Goal: Task Accomplishment & Management: Manage account settings

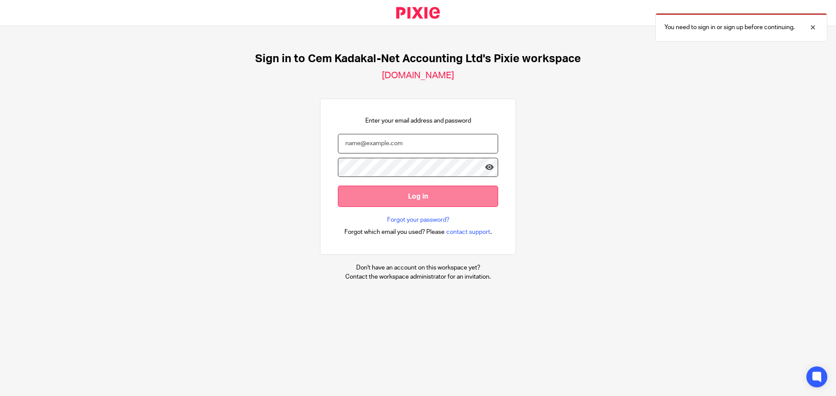
type input "[EMAIL_ADDRESS][DOMAIN_NAME]"
click at [378, 202] on input "Log in" at bounding box center [418, 196] width 160 height 21
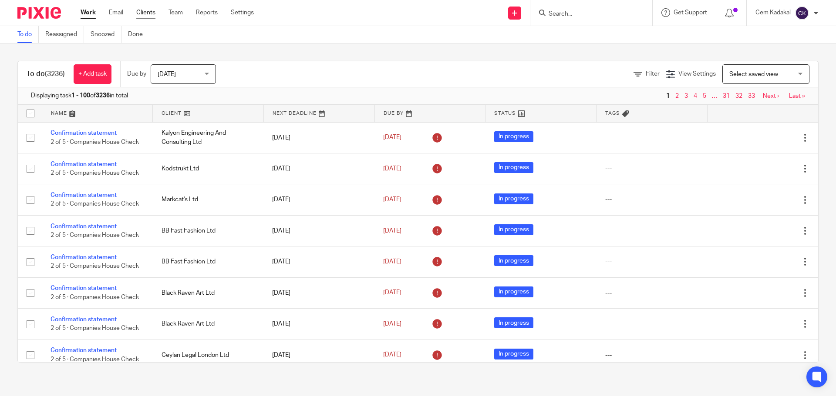
click at [148, 11] on link "Clients" at bounding box center [145, 12] width 19 height 9
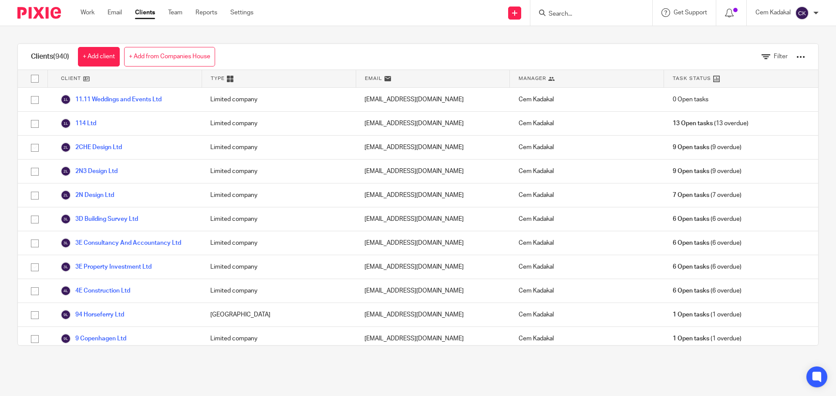
click at [231, 79] on div "Type" at bounding box center [279, 78] width 154 height 17
click at [224, 79] on div "Type" at bounding box center [279, 78] width 154 height 17
click at [31, 78] on input "checkbox" at bounding box center [35, 79] width 17 height 17
checkbox input "true"
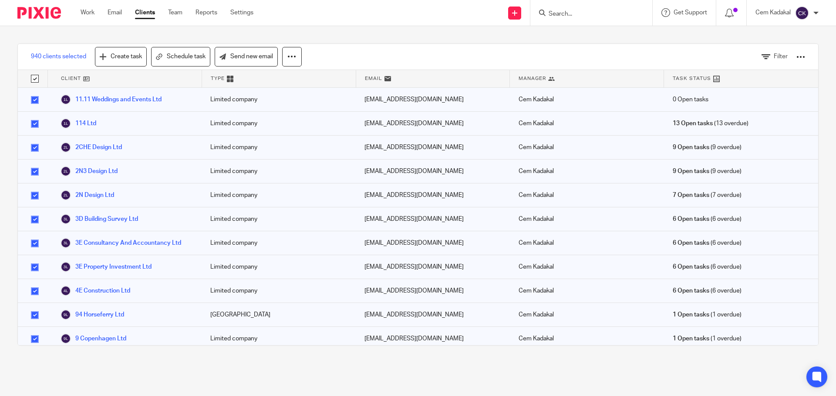
checkbox input "true"
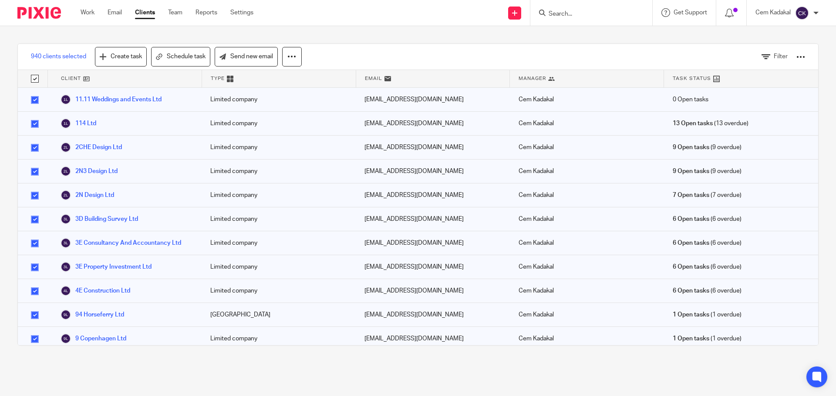
checkbox input "true"
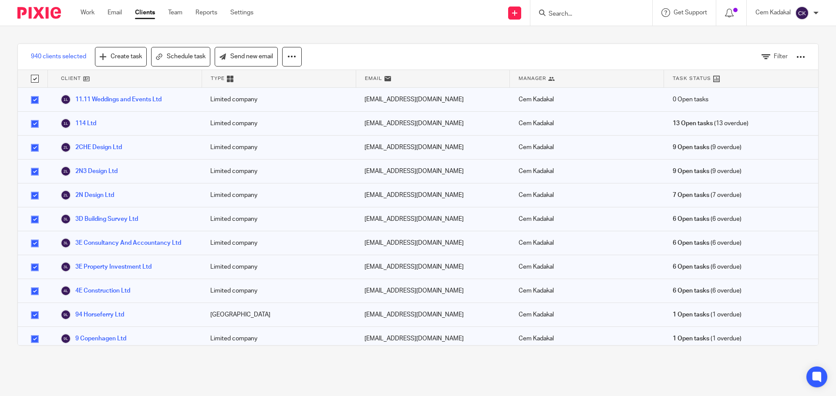
checkbox input "true"
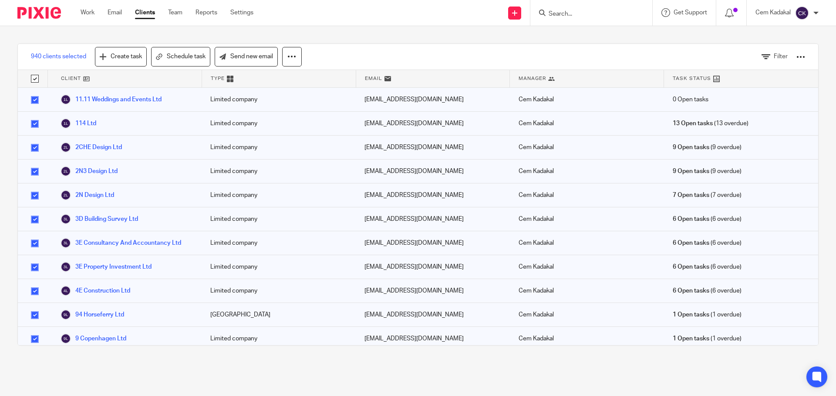
checkbox input "true"
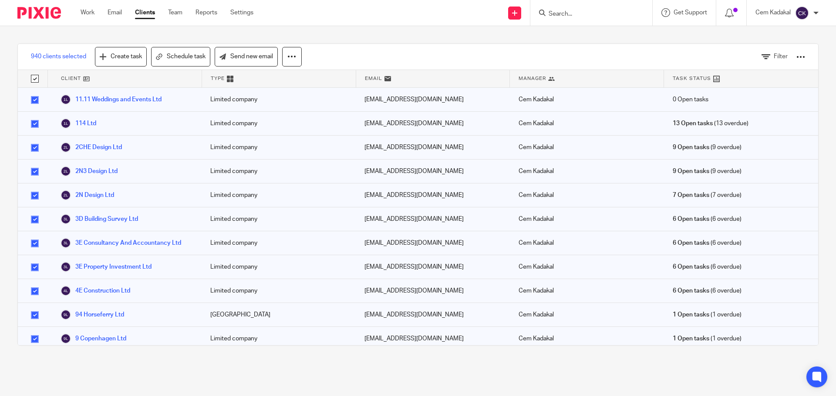
checkbox input "true"
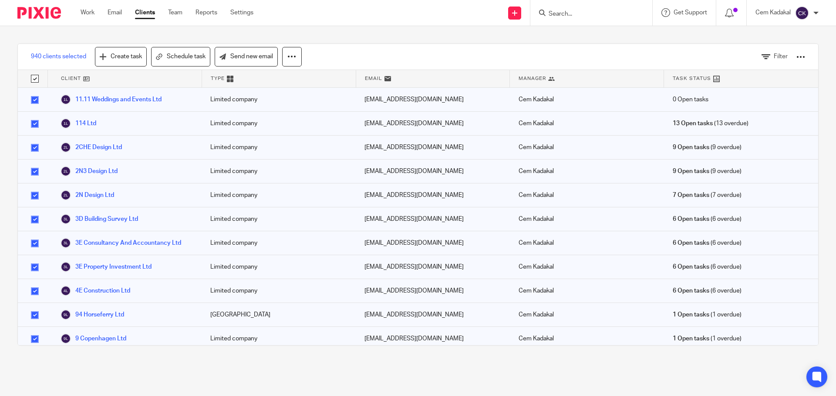
checkbox input "true"
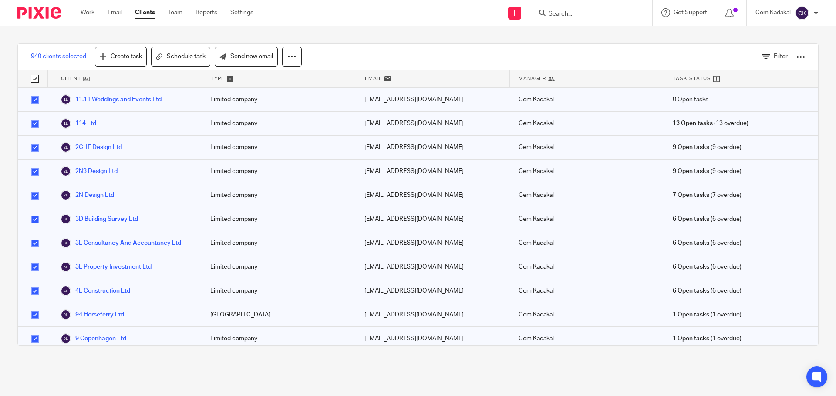
checkbox input "true"
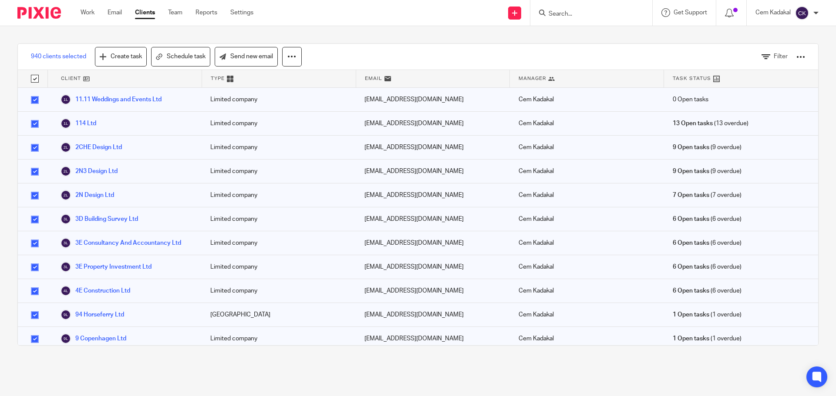
checkbox input "true"
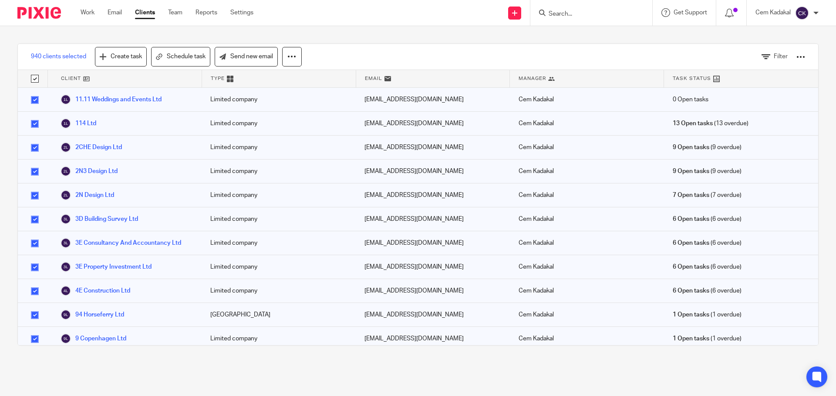
checkbox input "true"
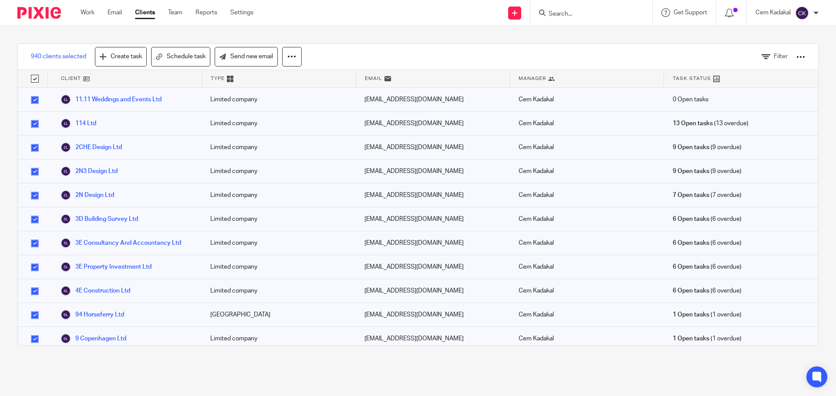
checkbox input "true"
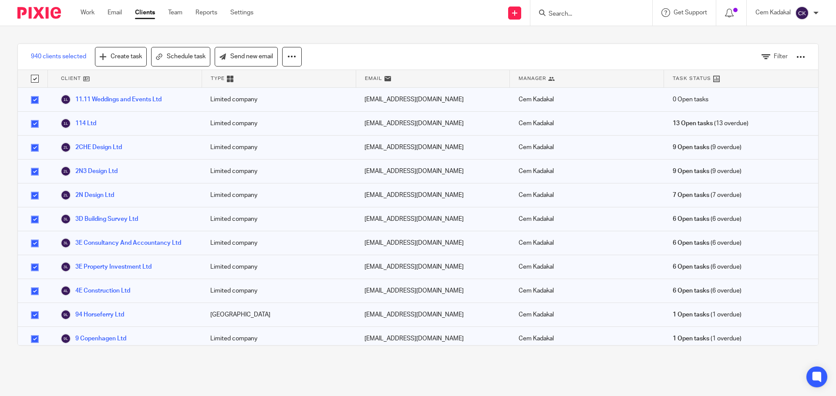
checkbox input "true"
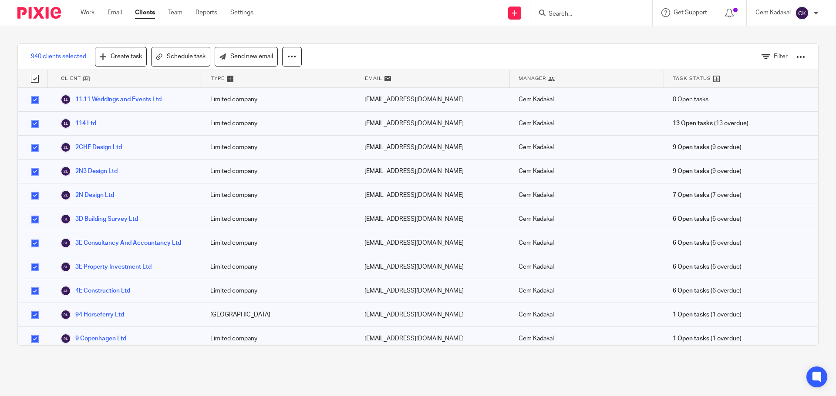
checkbox input "true"
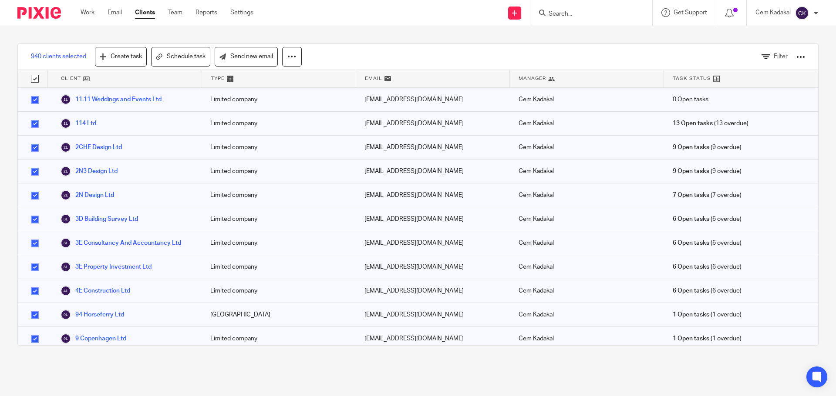
checkbox input "true"
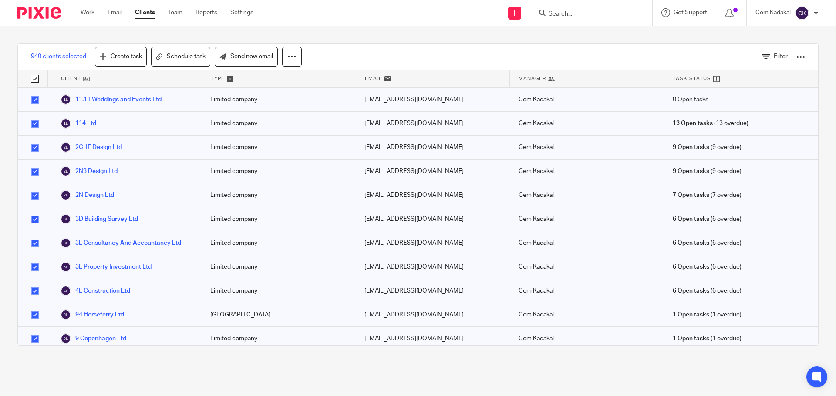
checkbox input "true"
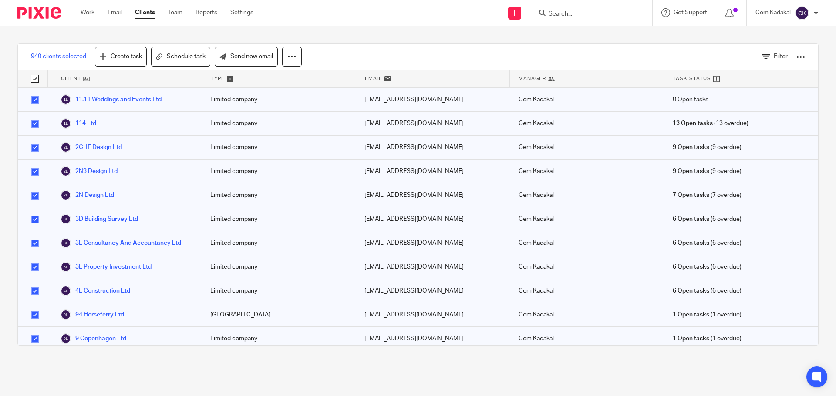
checkbox input "true"
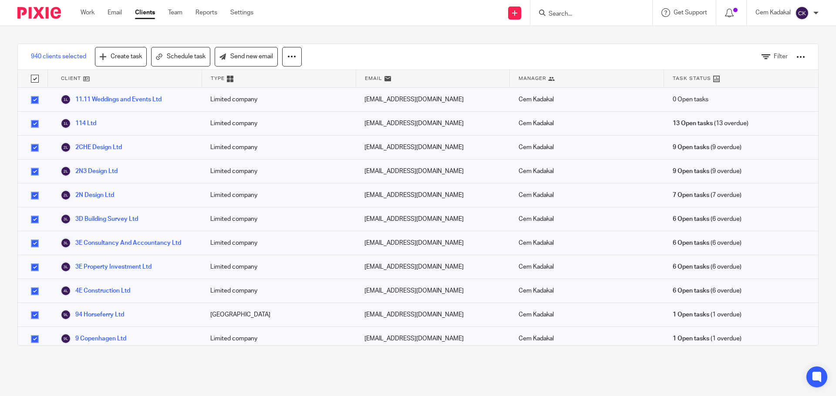
checkbox input "true"
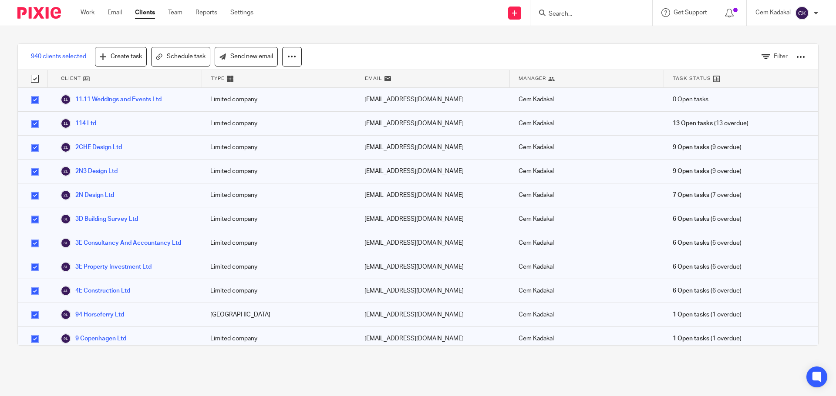
checkbox input "true"
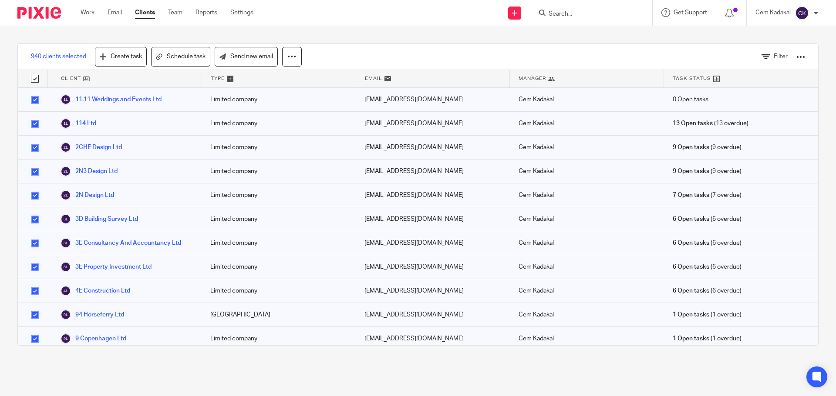
checkbox input "true"
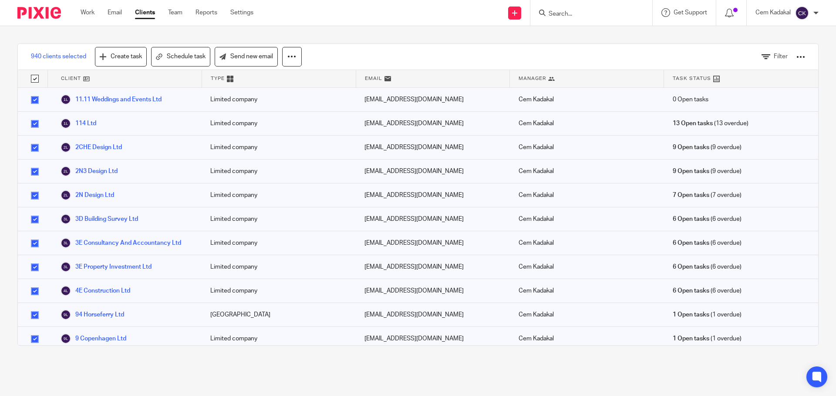
checkbox input "true"
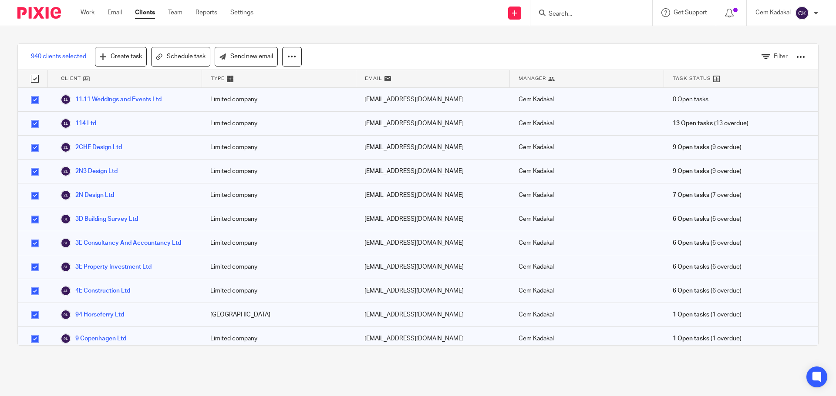
checkbox input "true"
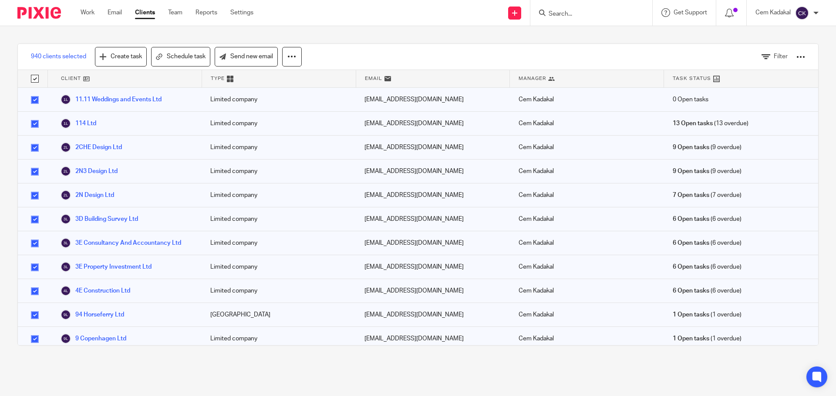
checkbox input "true"
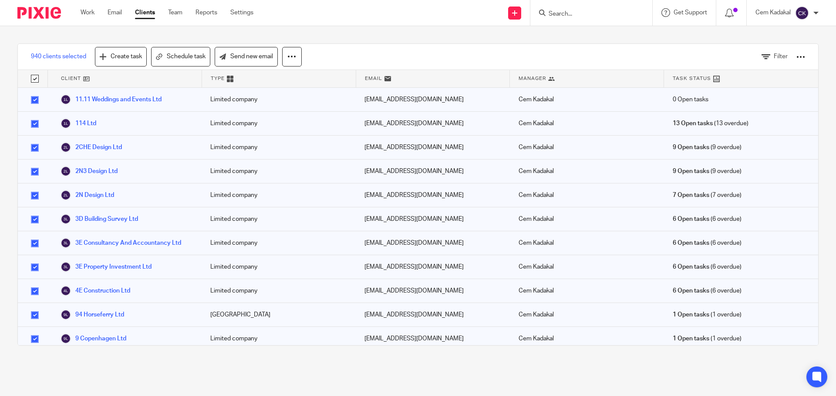
checkbox input "true"
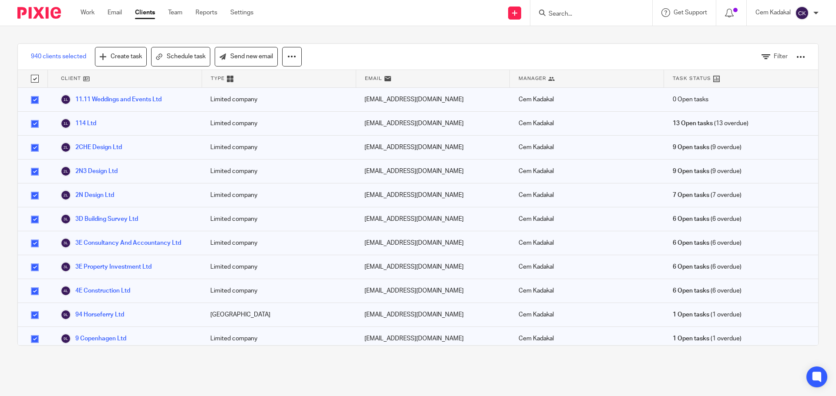
checkbox input "true"
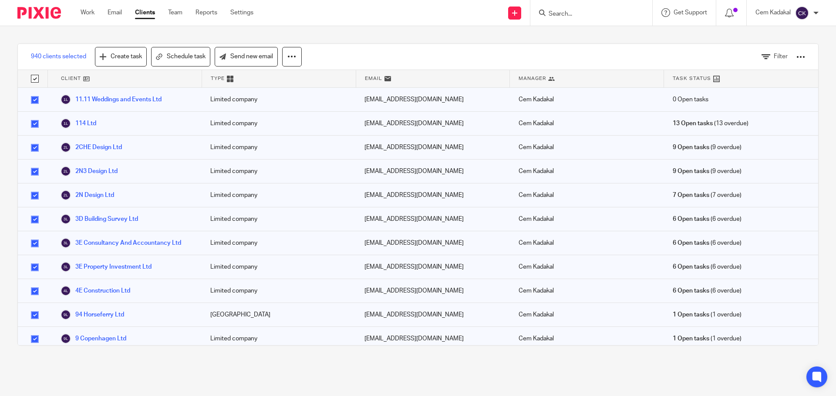
checkbox input "true"
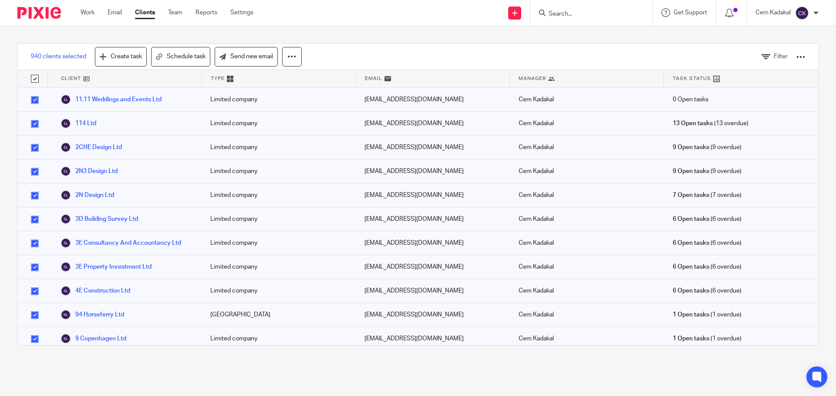
checkbox input "true"
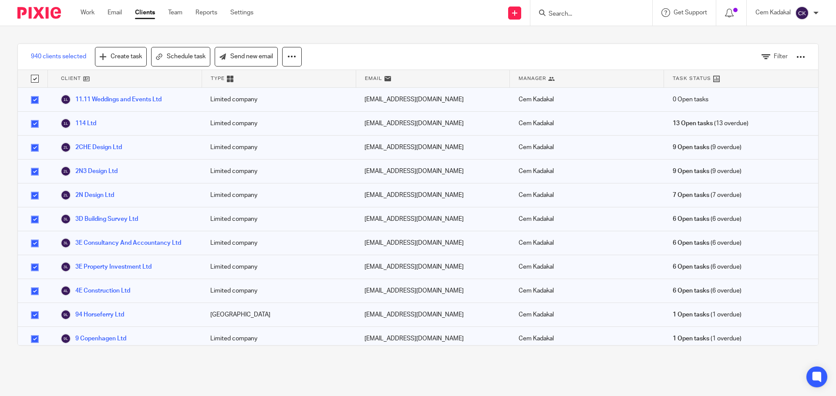
checkbox input "true"
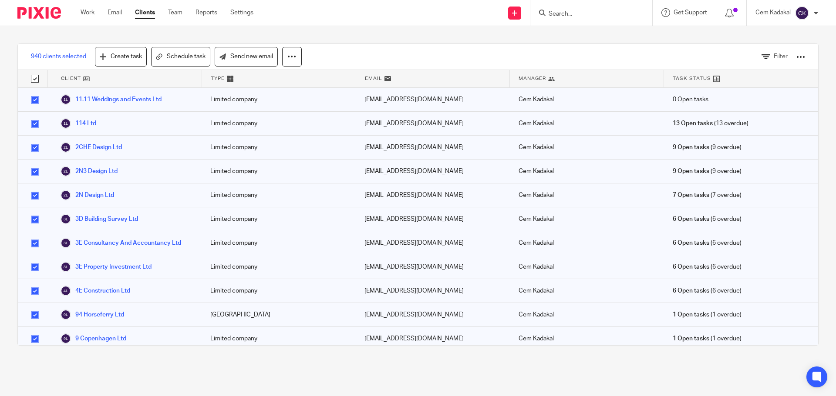
checkbox input "true"
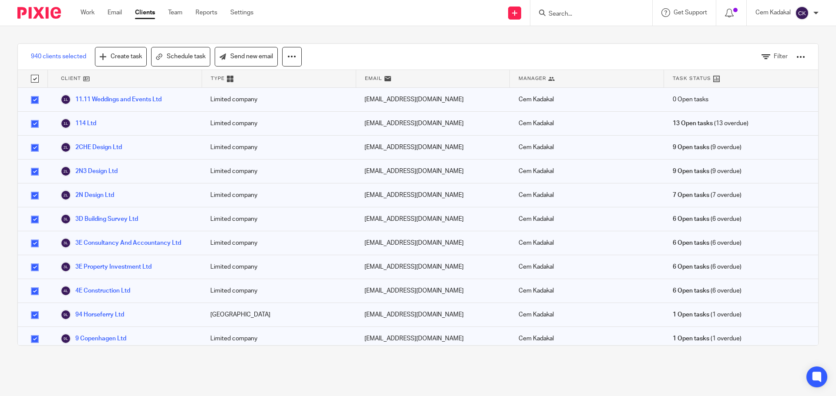
checkbox input "true"
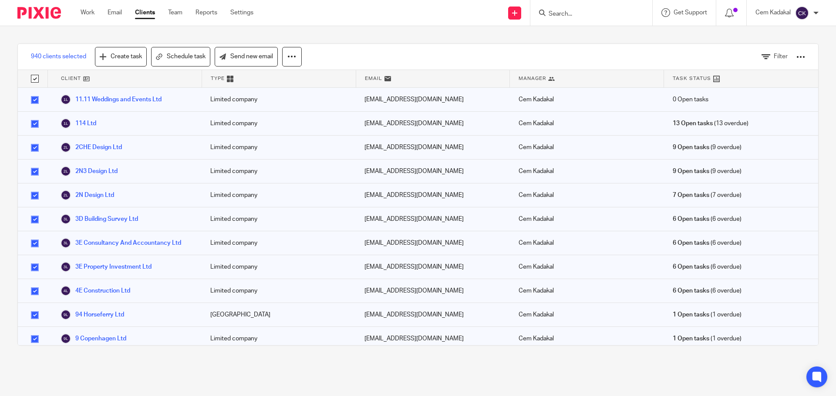
checkbox input "true"
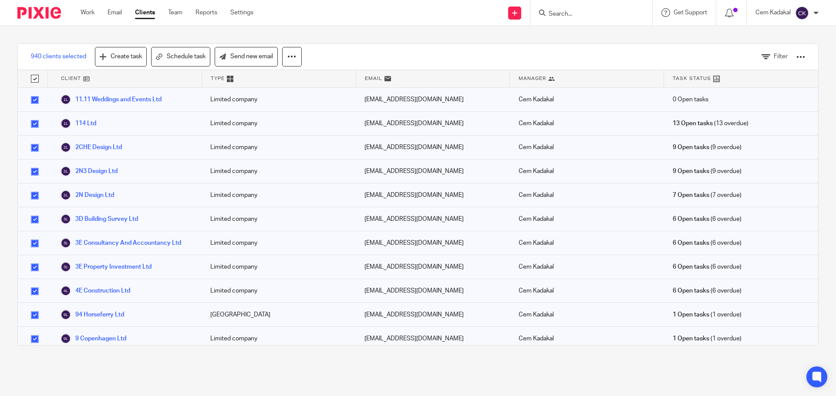
checkbox input "true"
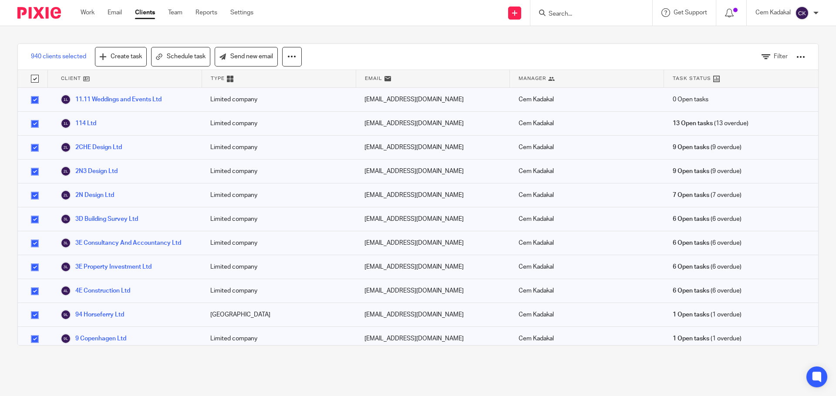
checkbox input "true"
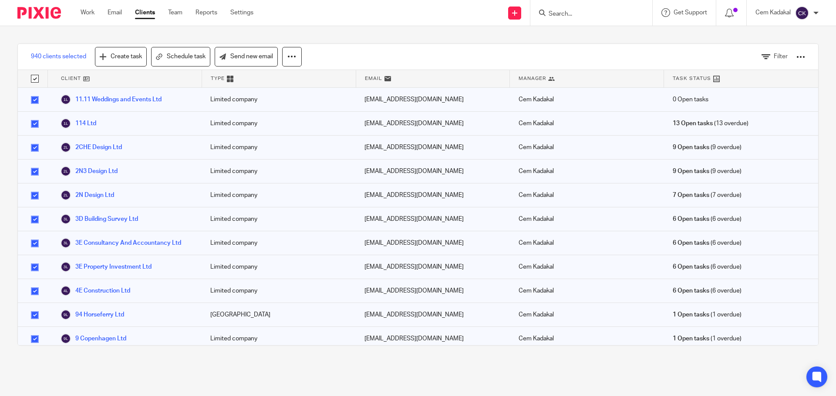
checkbox input "true"
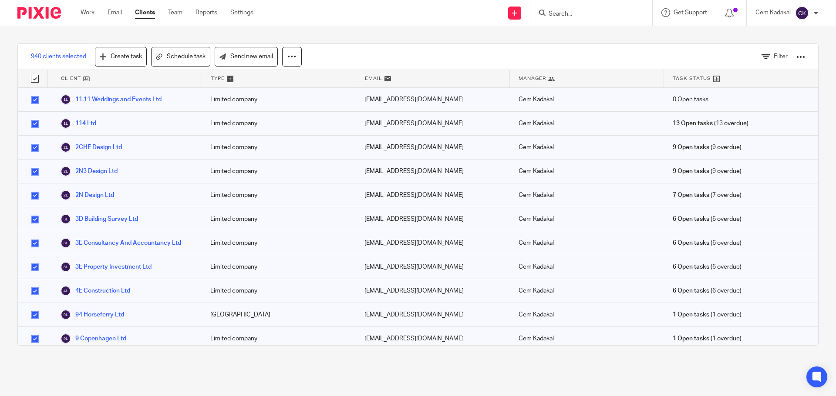
checkbox input "true"
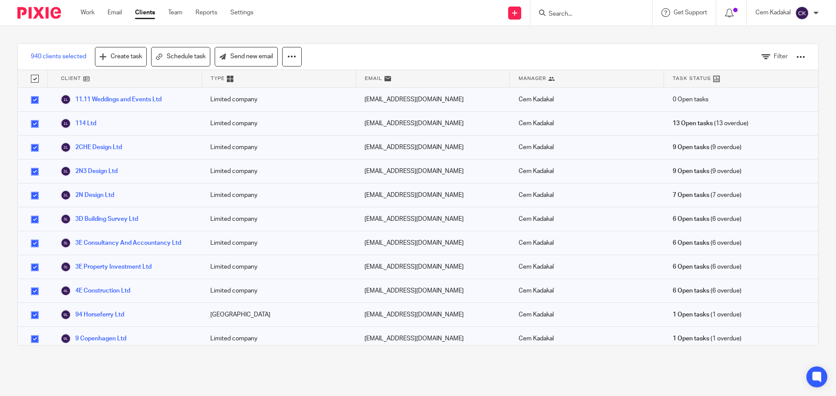
checkbox input "true"
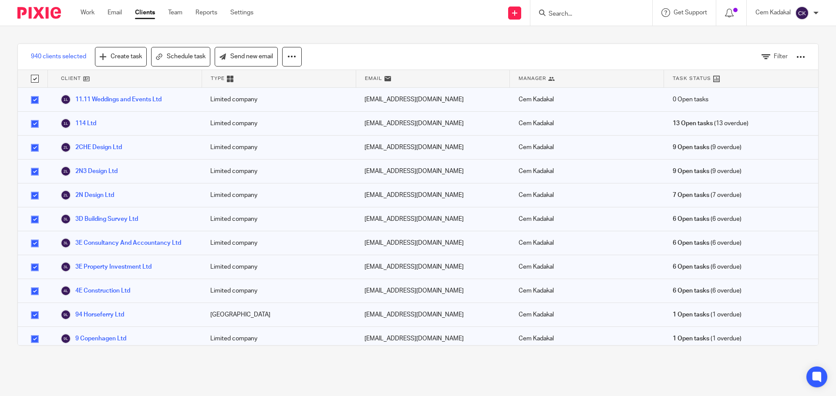
checkbox input "true"
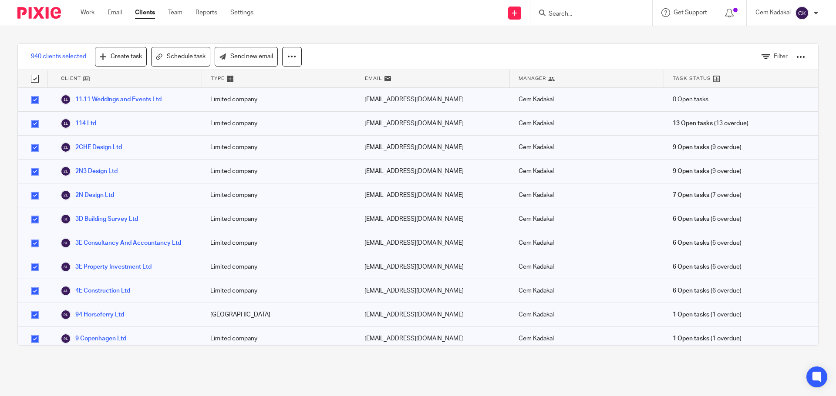
checkbox input "true"
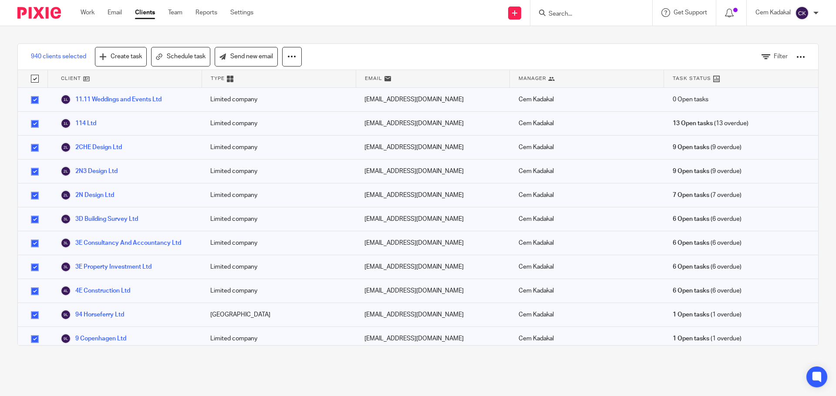
checkbox input "true"
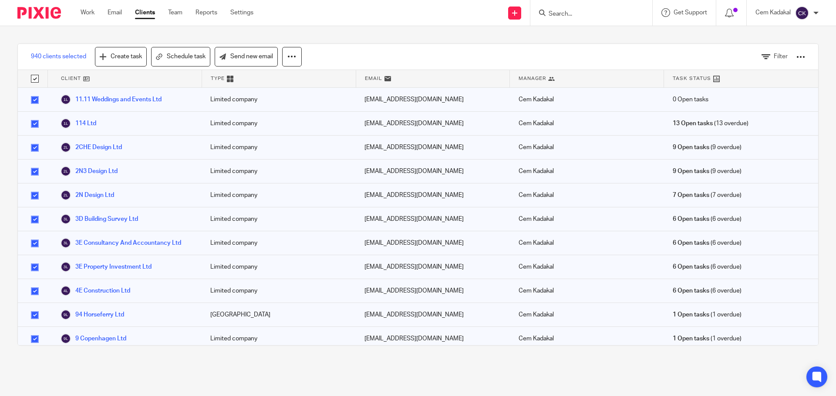
checkbox input "true"
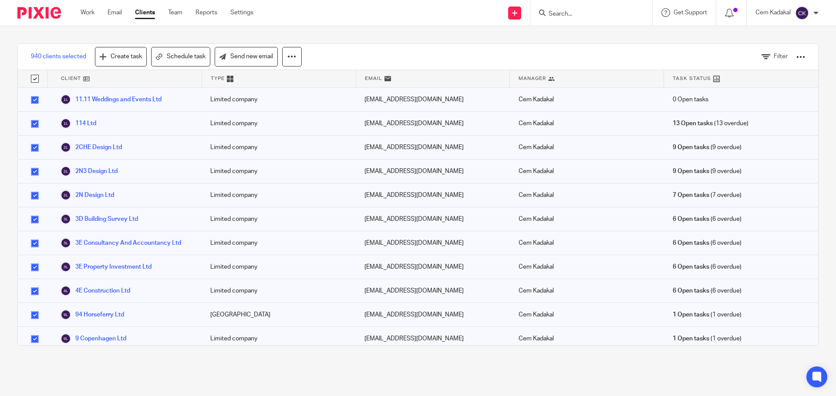
checkbox input "true"
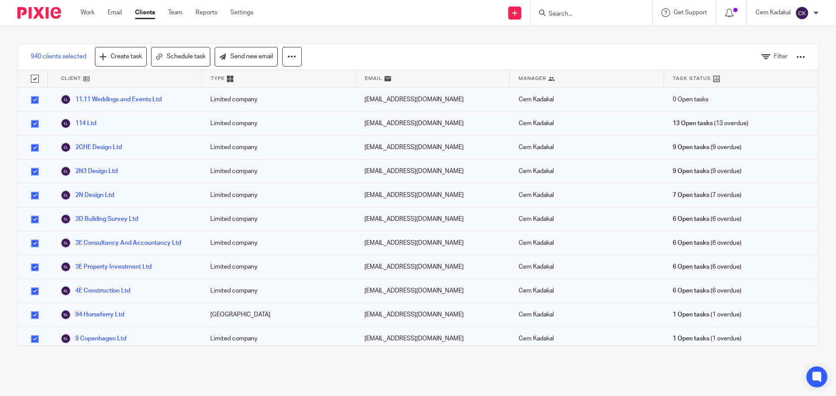
checkbox input "true"
click at [796, 57] on div at bounding box center [800, 57] width 9 height 9
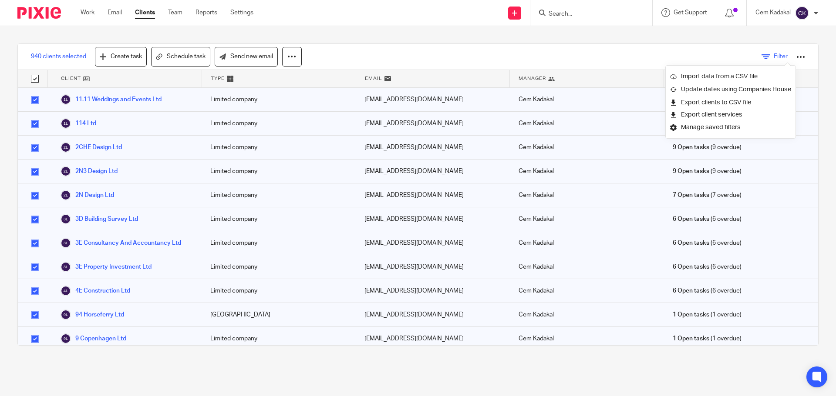
click at [761, 53] on link "Filter" at bounding box center [774, 56] width 26 height 9
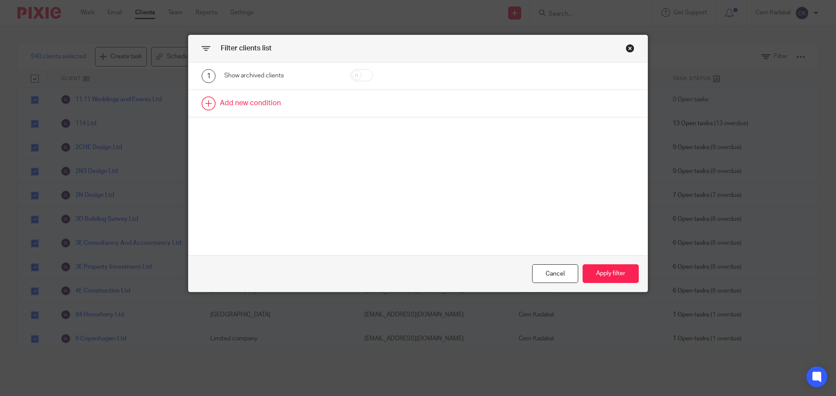
click at [265, 102] on link at bounding box center [417, 103] width 459 height 27
click at [265, 104] on div "Field" at bounding box center [273, 106] width 84 height 18
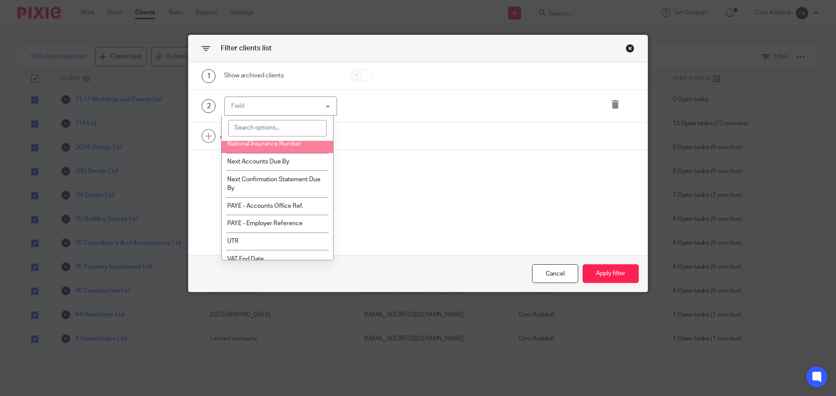
scroll to position [243, 0]
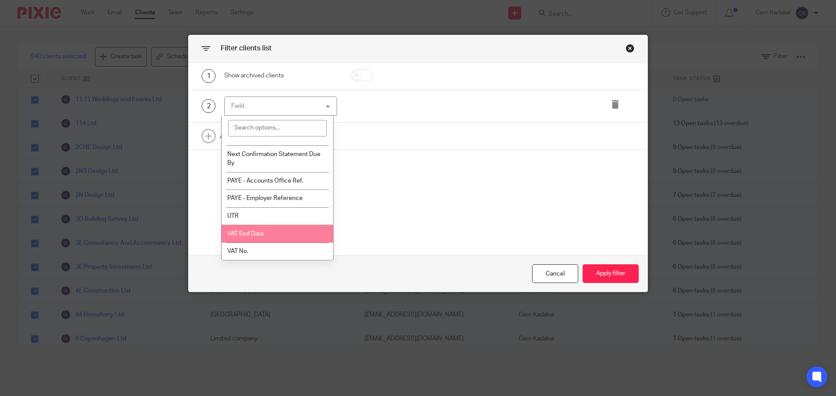
click at [275, 232] on li "VAT End Date" at bounding box center [278, 234] width 112 height 18
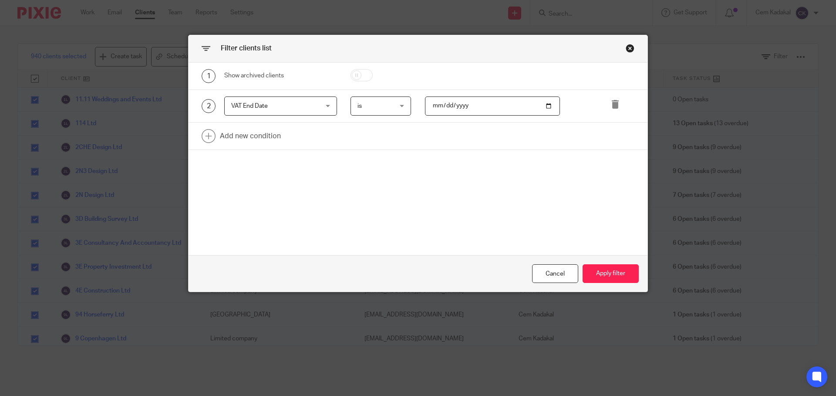
click at [394, 106] on span "is" at bounding box center [378, 106] width 43 height 18
click at [546, 106] on input "date" at bounding box center [492, 107] width 135 height 20
click at [604, 274] on button "Apply filter" at bounding box center [610, 274] width 56 height 19
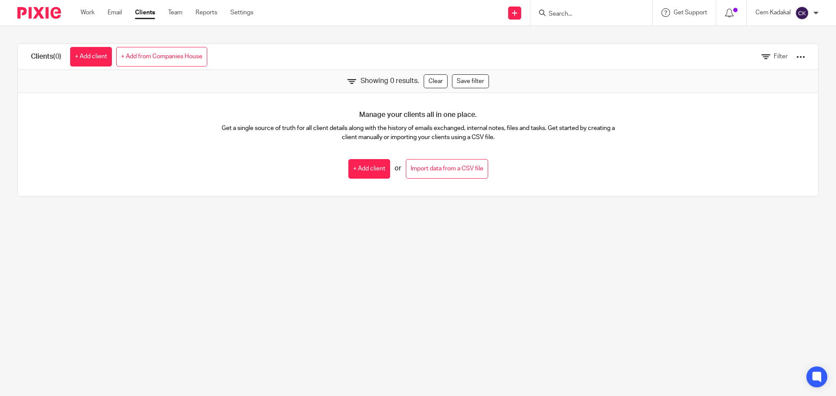
click at [144, 12] on link "Clients" at bounding box center [145, 12] width 20 height 9
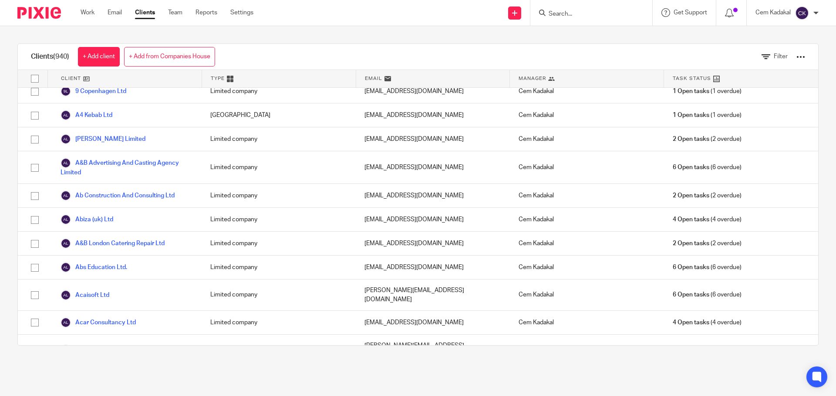
scroll to position [261, 0]
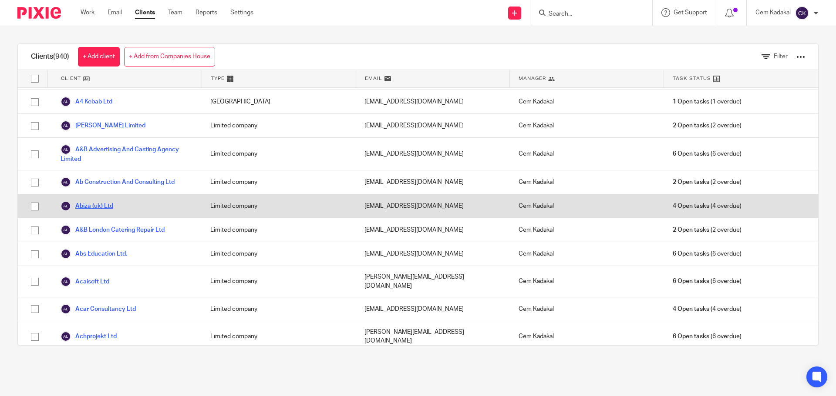
click at [104, 206] on link "Abiza (uk) Ltd" at bounding box center [86, 206] width 53 height 10
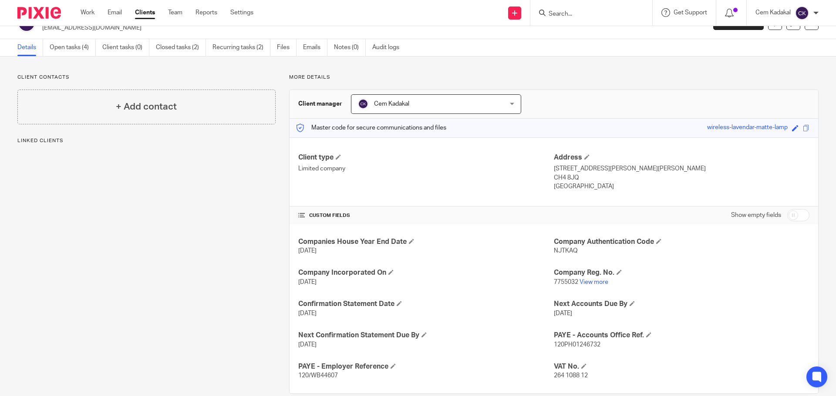
scroll to position [34, 0]
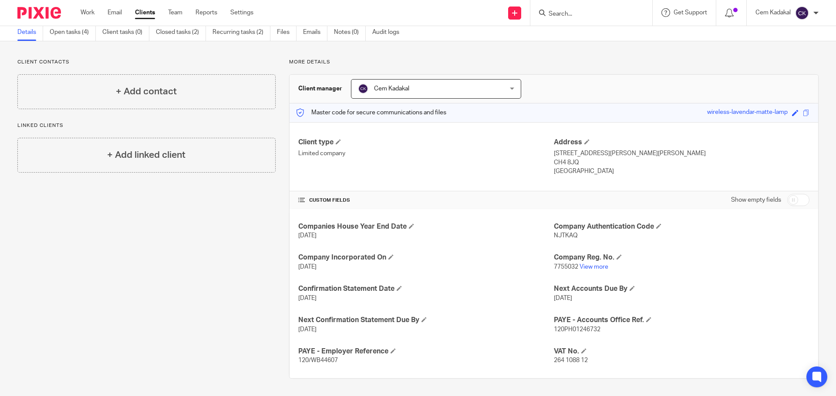
click at [790, 198] on input "checkbox" at bounding box center [798, 200] width 22 height 12
checkbox input "true"
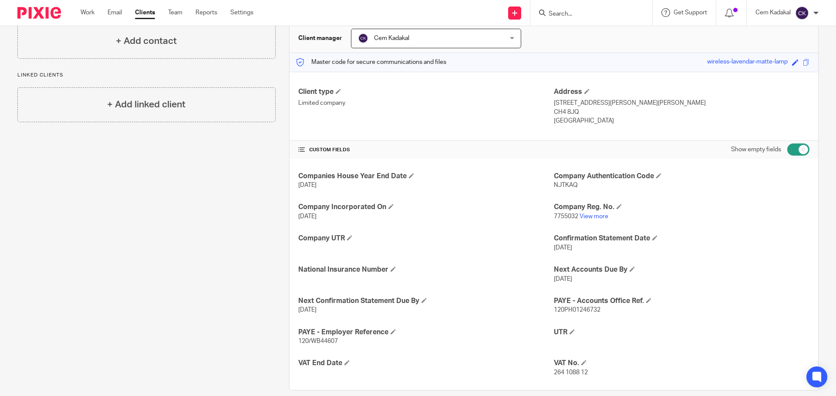
scroll to position [96, 0]
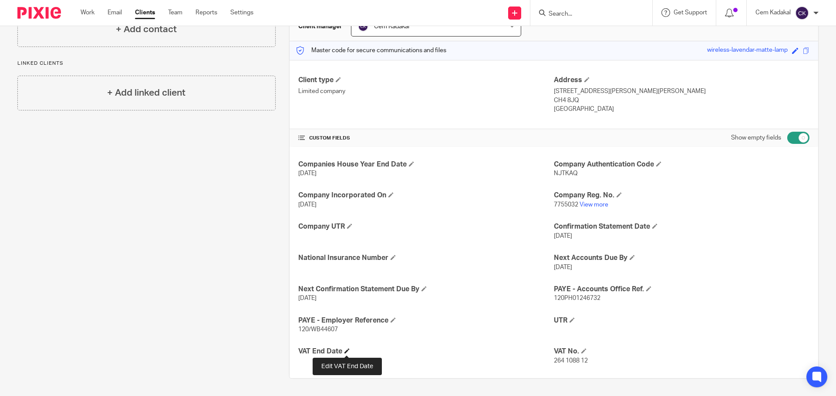
click at [345, 353] on span at bounding box center [346, 351] width 5 height 5
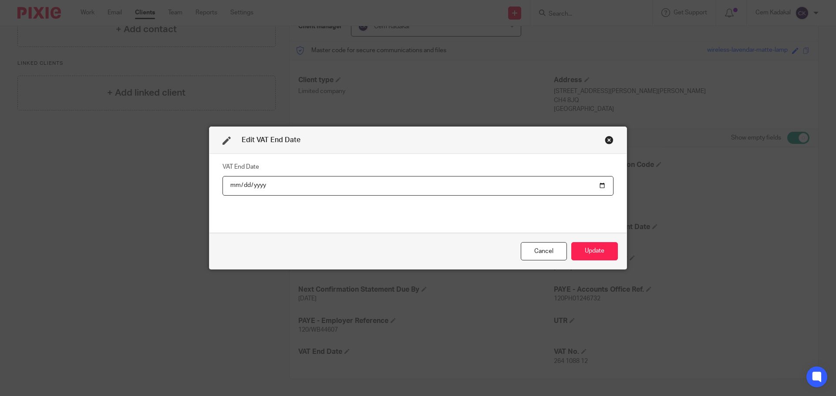
click at [605, 139] on div "Close this dialog window" at bounding box center [609, 140] width 9 height 9
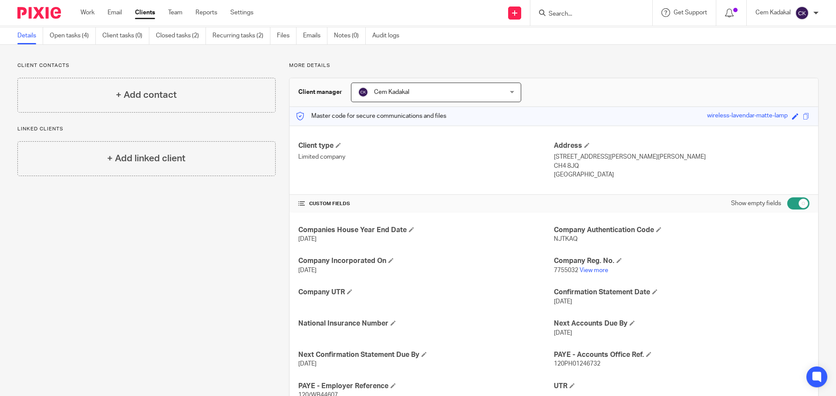
scroll to position [0, 0]
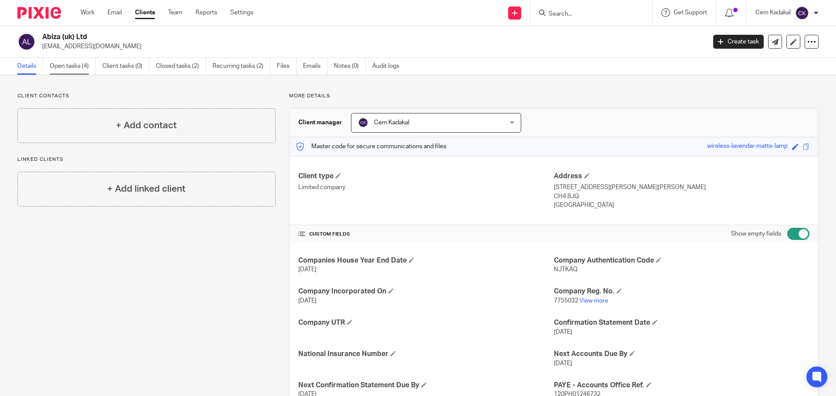
click at [71, 68] on link "Open tasks (4)" at bounding box center [73, 66] width 46 height 17
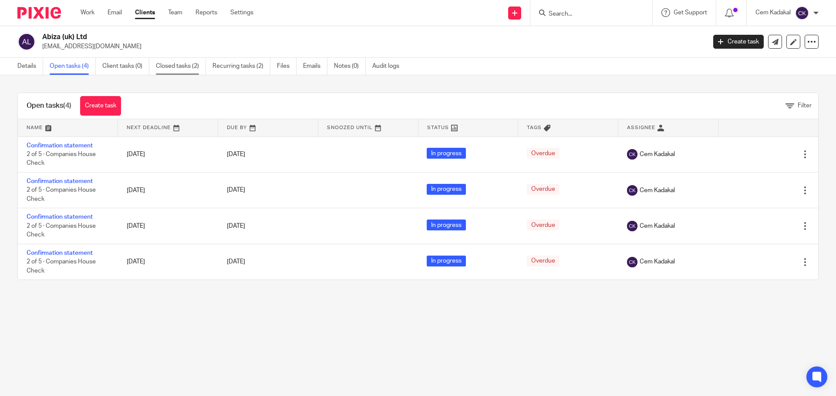
click at [179, 66] on link "Closed tasks (2)" at bounding box center [181, 66] width 50 height 17
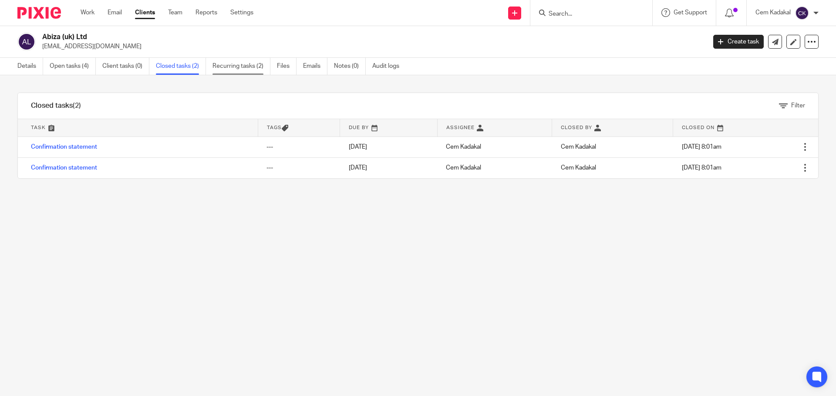
click at [232, 64] on link "Recurring tasks (2)" at bounding box center [241, 66] width 58 height 17
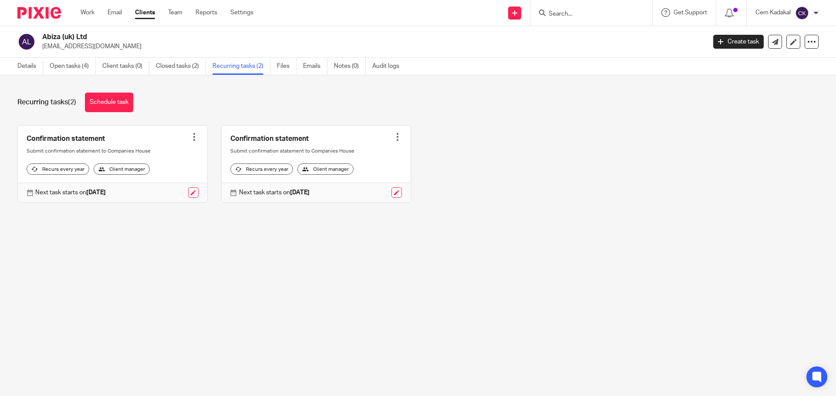
click at [280, 143] on link at bounding box center [316, 164] width 189 height 77
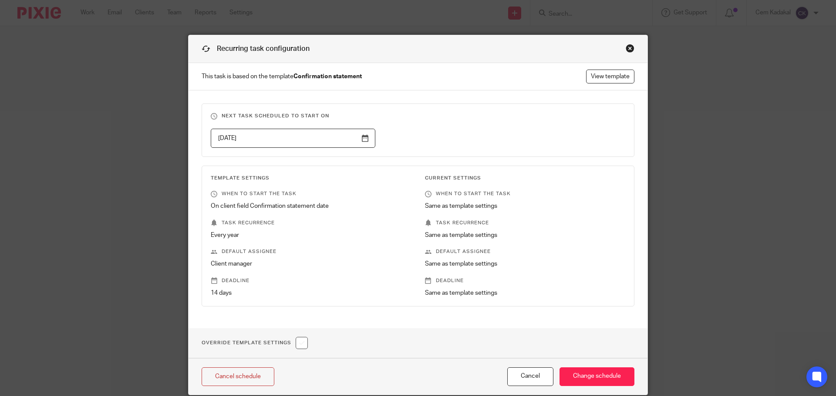
click at [629, 48] on div "Close this dialog window" at bounding box center [629, 48] width 9 height 9
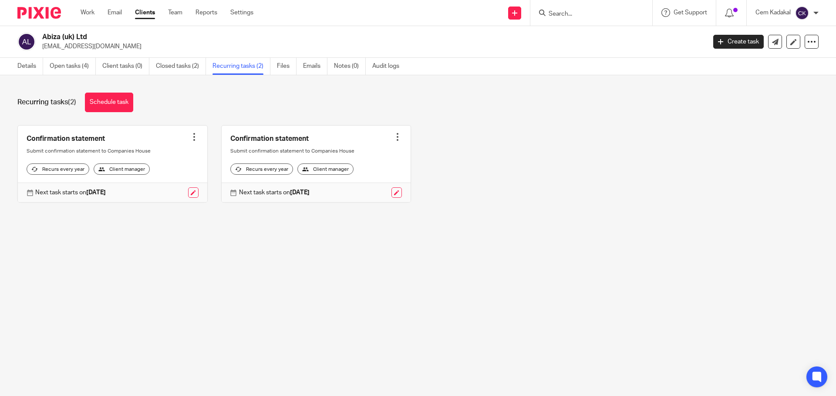
click at [151, 14] on link "Clients" at bounding box center [145, 12] width 20 height 9
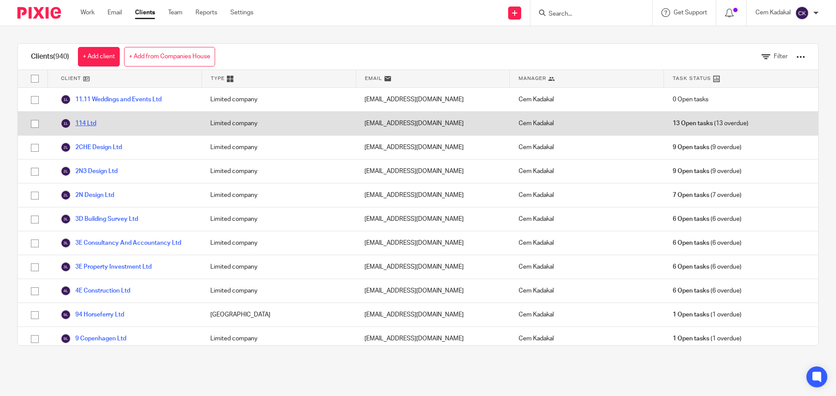
click at [88, 124] on link "114 Ltd" at bounding box center [78, 123] width 36 height 10
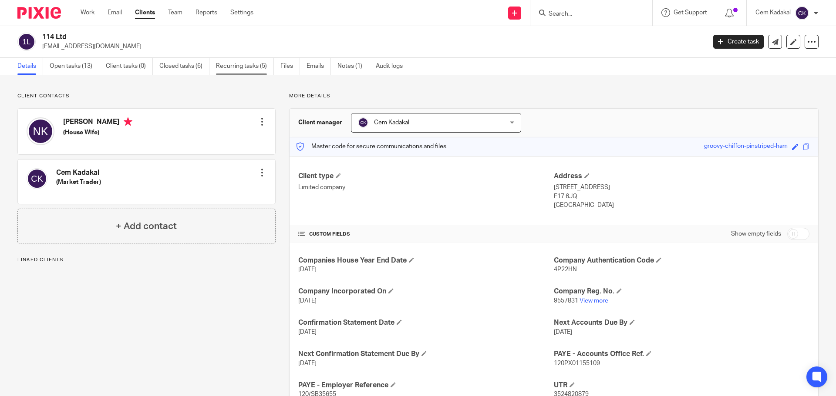
click at [241, 69] on link "Recurring tasks (5)" at bounding box center [245, 66] width 58 height 17
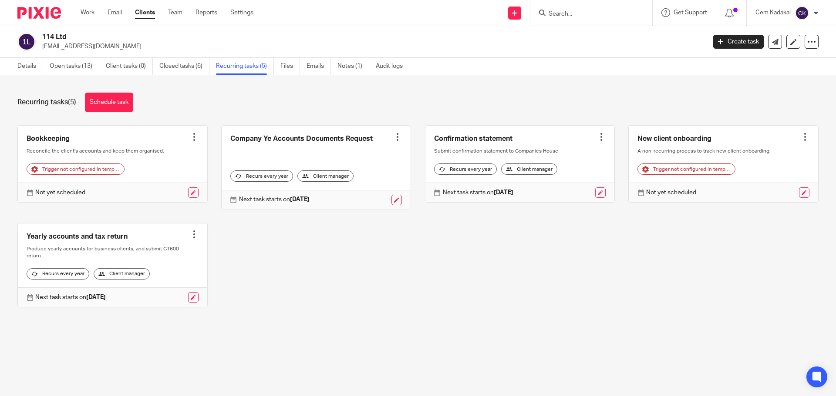
click at [678, 175] on link at bounding box center [686, 169] width 97 height 10
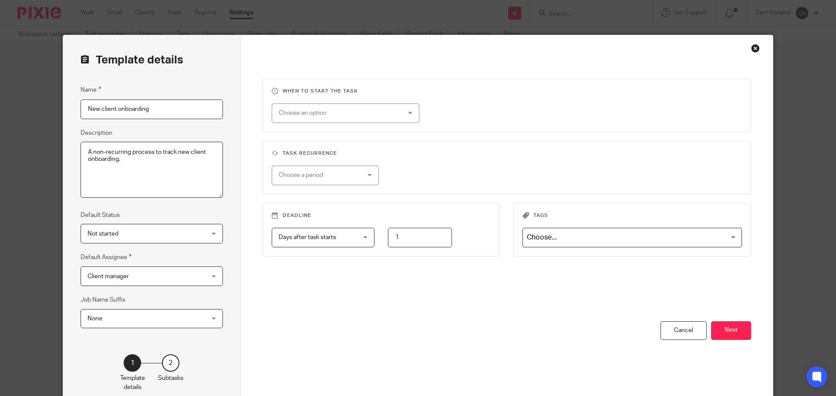
click at [751, 47] on div "Close this dialog window" at bounding box center [755, 48] width 9 height 9
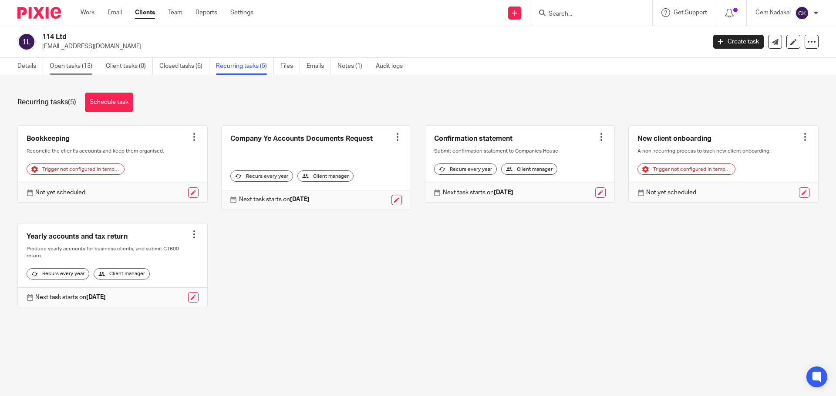
click at [76, 65] on link "Open tasks (13)" at bounding box center [75, 66] width 50 height 17
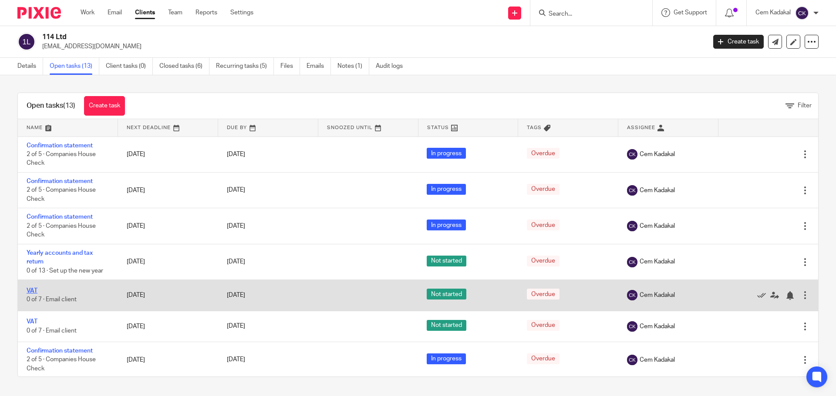
click at [34, 292] on link "VAT" at bounding box center [32, 291] width 11 height 6
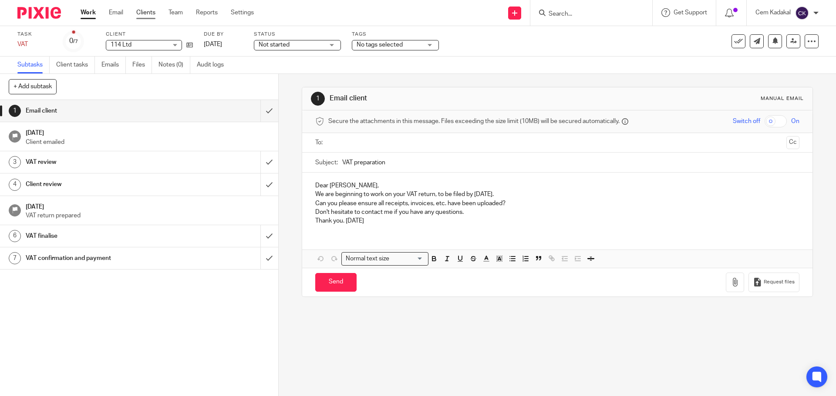
click at [145, 14] on link "Clients" at bounding box center [145, 12] width 19 height 9
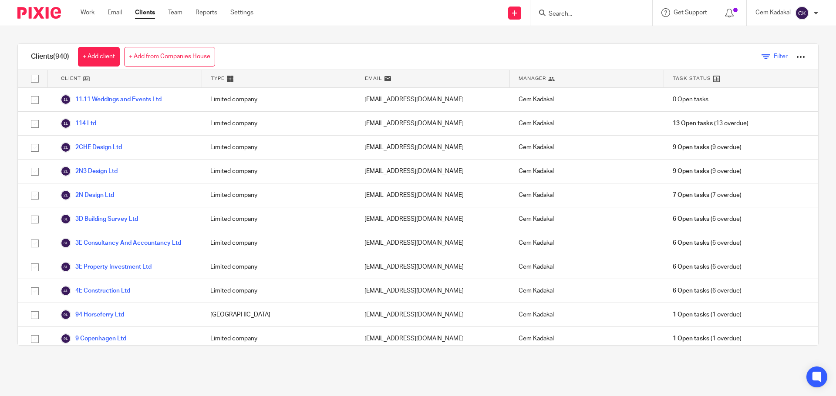
click at [761, 56] on link "Filter" at bounding box center [774, 56] width 26 height 9
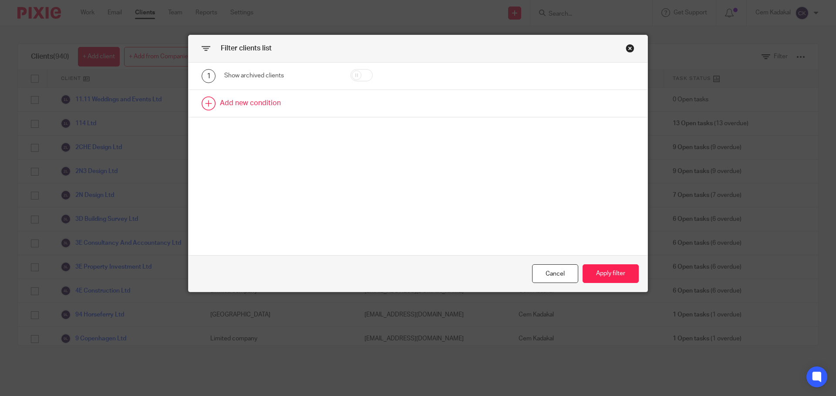
click at [260, 101] on link at bounding box center [417, 103] width 459 height 27
click at [288, 109] on div "Field" at bounding box center [273, 106] width 84 height 18
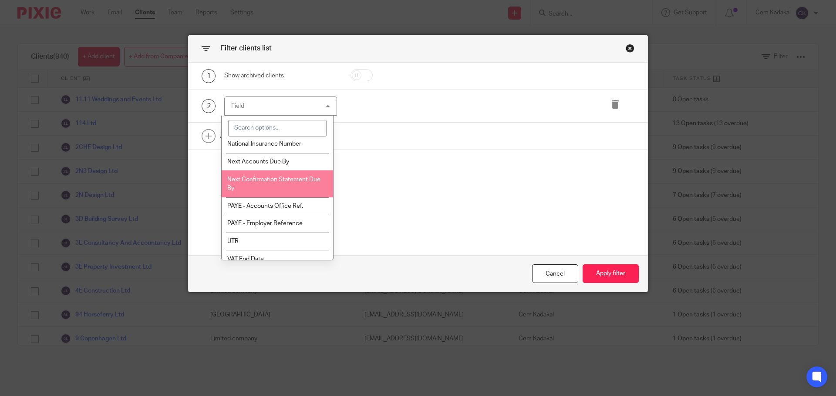
scroll to position [243, 0]
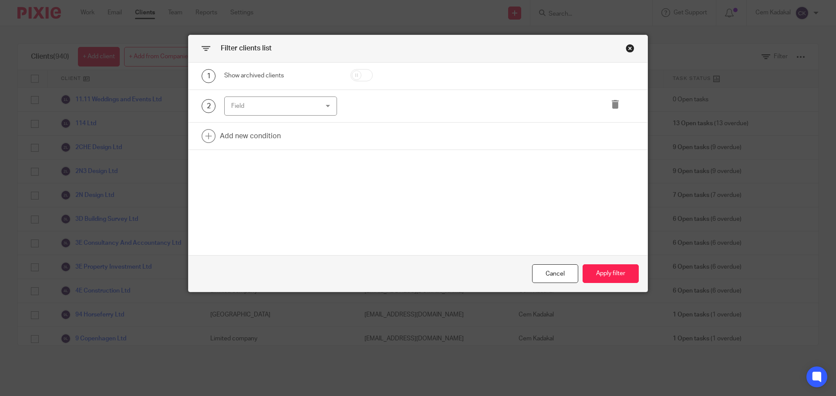
click at [625, 49] on div "Close this dialog window" at bounding box center [629, 48] width 9 height 9
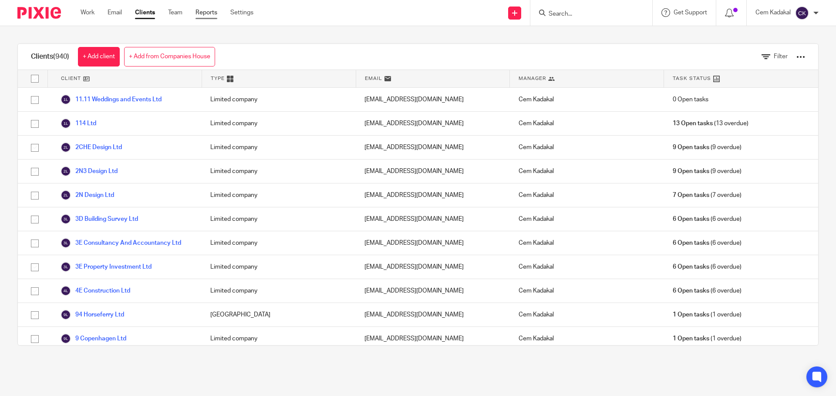
click at [207, 9] on link "Reports" at bounding box center [206, 12] width 22 height 9
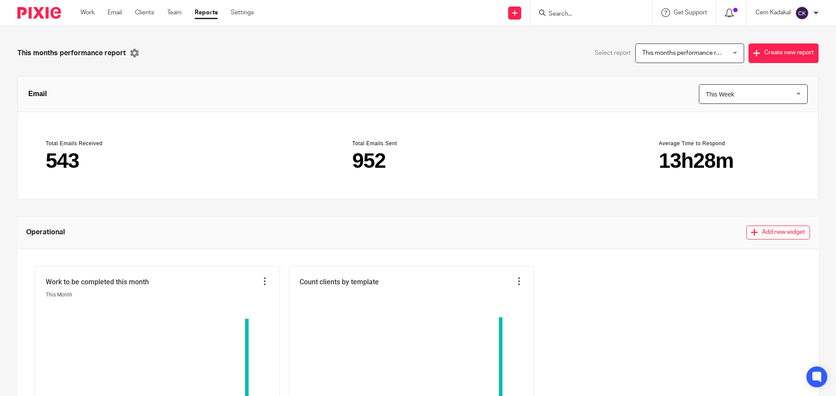
click at [729, 14] on icon at bounding box center [729, 13] width 9 height 9
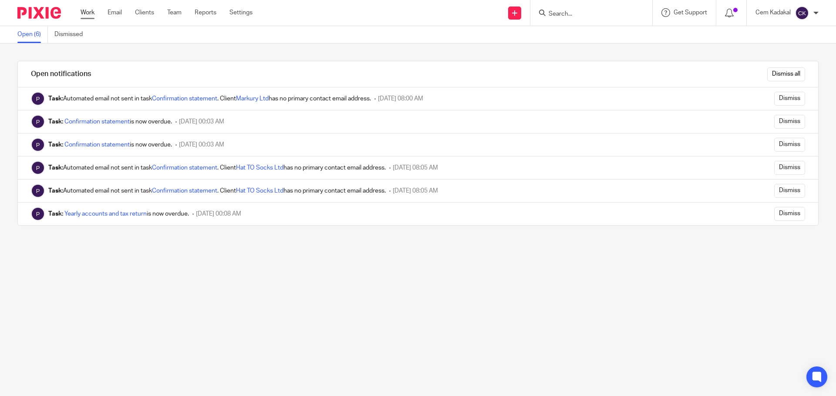
click at [91, 10] on link "Work" at bounding box center [88, 12] width 14 height 9
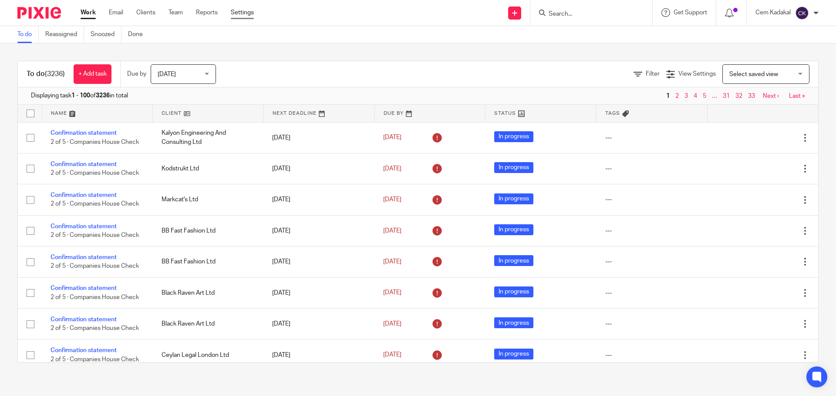
click at [245, 10] on link "Settings" at bounding box center [242, 12] width 23 height 9
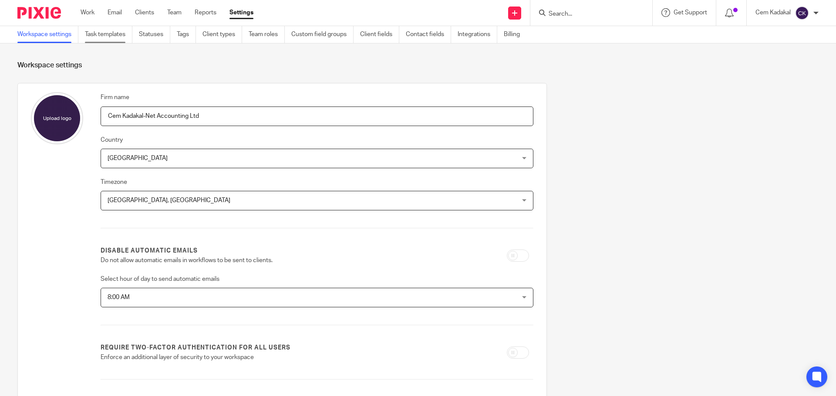
click at [114, 36] on link "Task templates" at bounding box center [108, 34] width 47 height 17
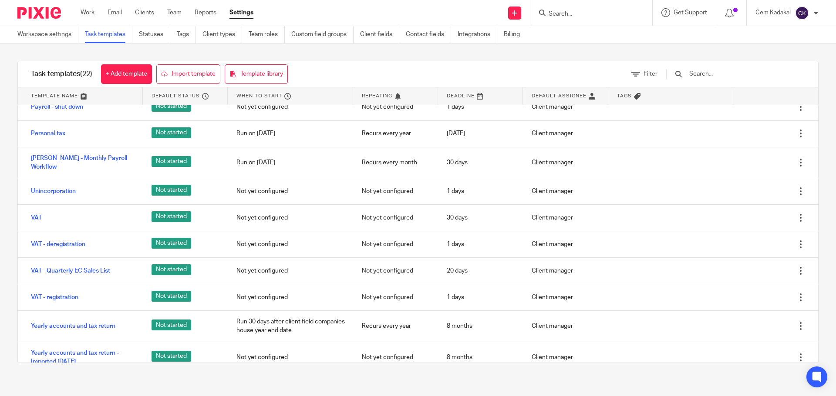
scroll to position [358, 0]
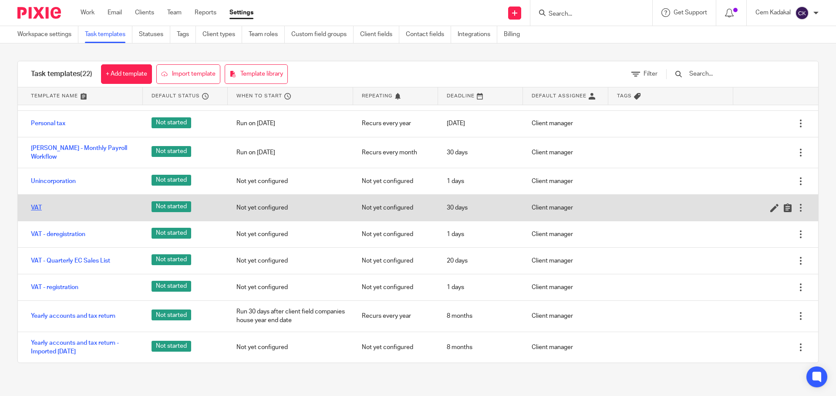
click at [36, 207] on link "VAT" at bounding box center [36, 208] width 11 height 9
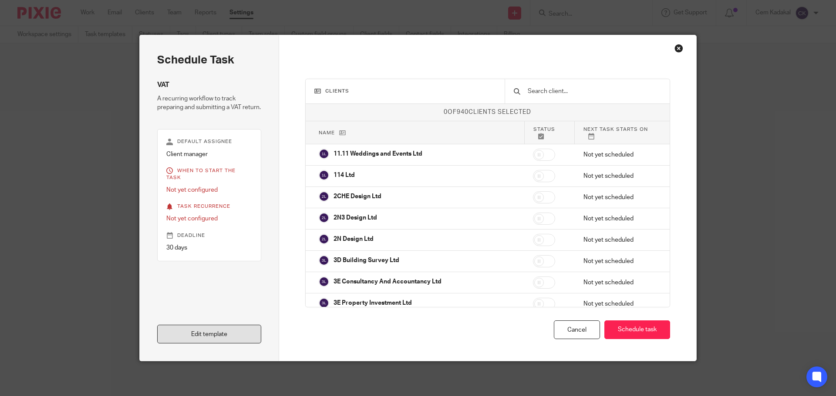
click at [215, 333] on link "Edit template" at bounding box center [209, 334] width 104 height 19
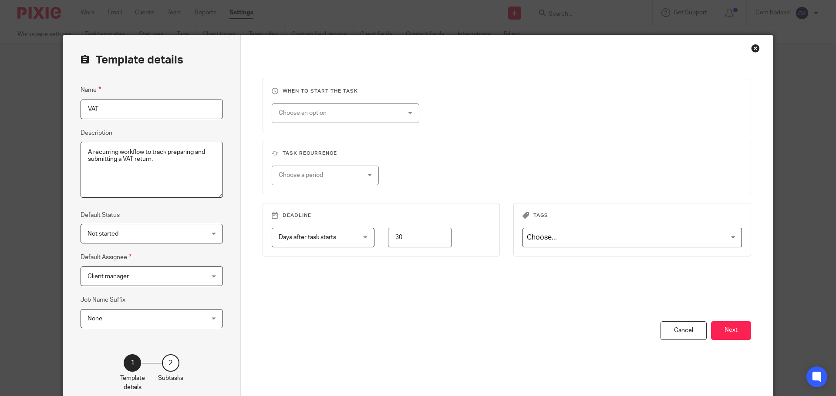
click at [403, 116] on div "Choose an option" at bounding box center [346, 114] width 148 height 20
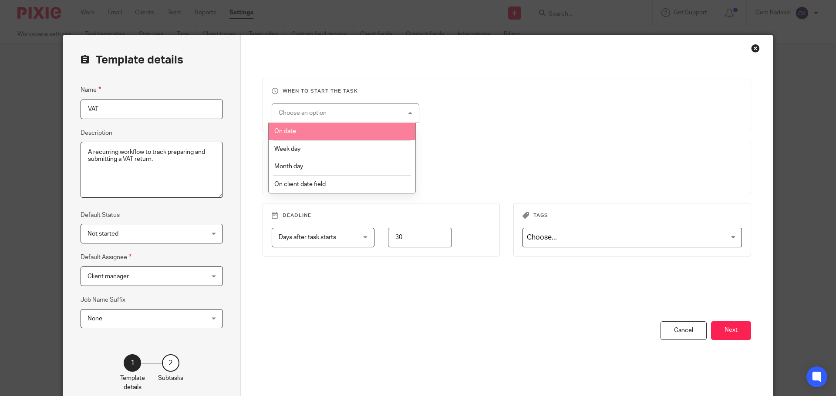
scroll to position [48, 0]
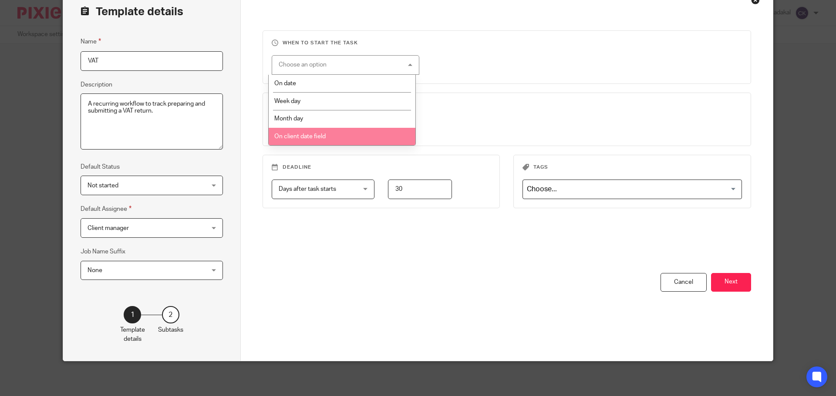
click at [387, 140] on li "On client date field" at bounding box center [342, 137] width 147 height 18
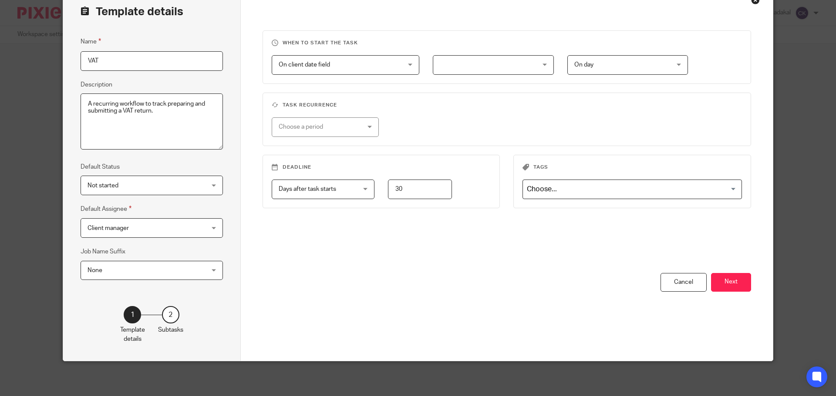
click at [541, 63] on div at bounding box center [493, 65] width 121 height 20
click at [390, 14] on div "When to start the task On client date field On client date field Disable On dat…" at bounding box center [507, 174] width 532 height 374
click at [751, 1] on div "Close this dialog window" at bounding box center [755, 0] width 9 height 9
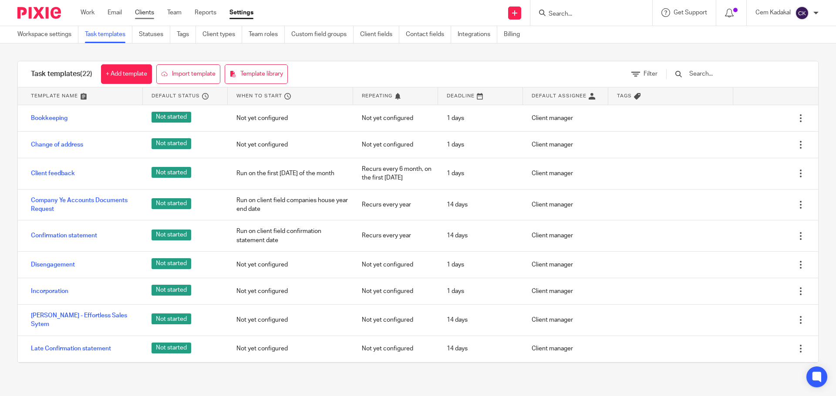
click at [150, 13] on link "Clients" at bounding box center [144, 12] width 19 height 9
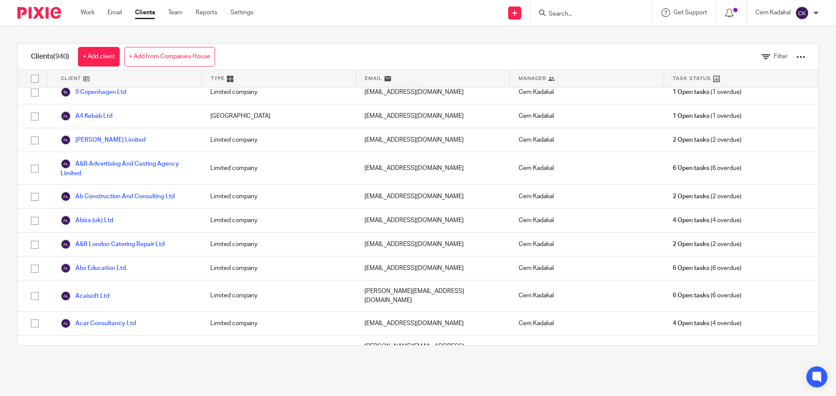
scroll to position [261, 0]
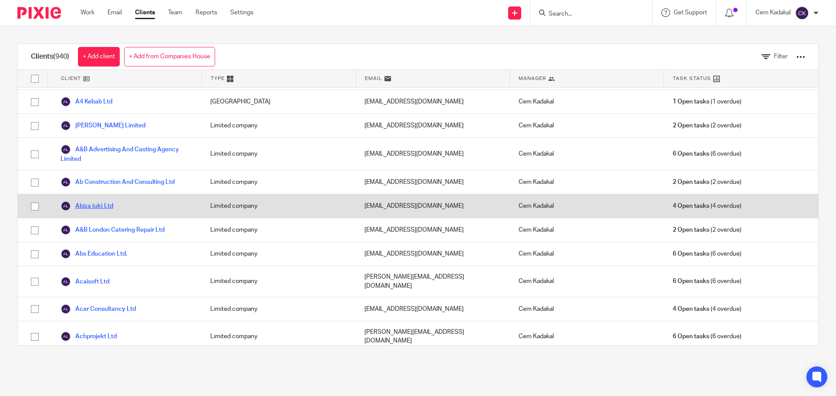
click at [100, 206] on link "Abiza (uk) Ltd" at bounding box center [86, 206] width 53 height 10
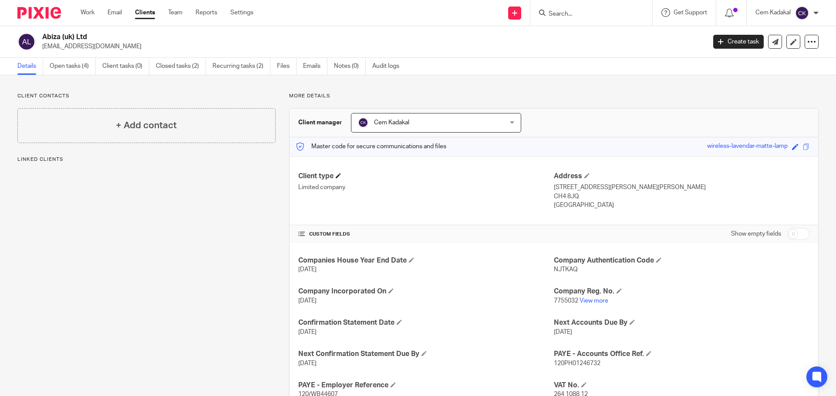
scroll to position [34, 0]
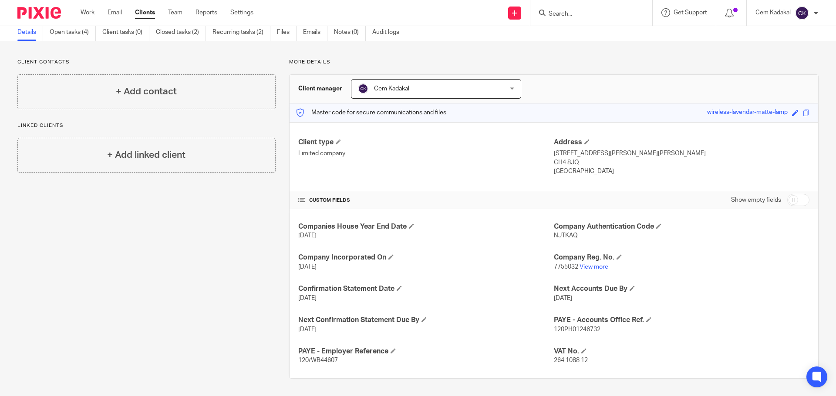
click at [797, 201] on input "checkbox" at bounding box center [798, 200] width 22 height 12
checkbox input "true"
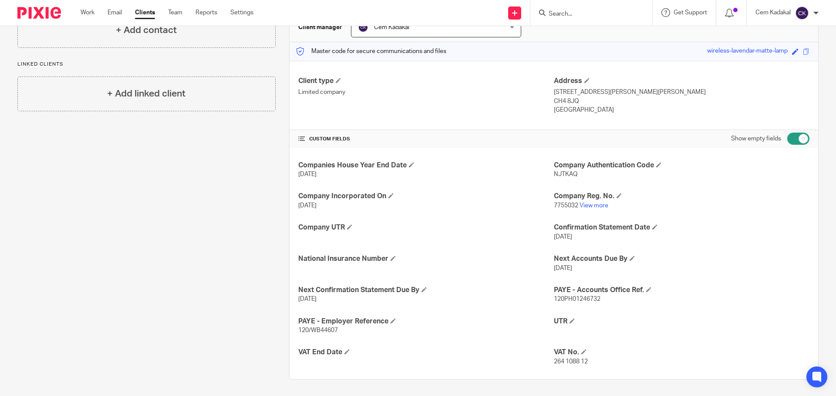
scroll to position [96, 0]
click at [346, 350] on span at bounding box center [346, 351] width 5 height 5
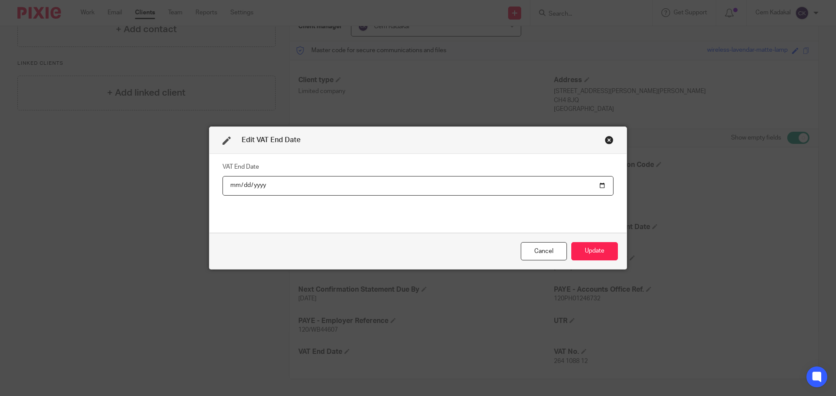
type input "20225-08-31"
type input "2025-08-31"
click at [584, 248] on button "Update" at bounding box center [594, 251] width 47 height 19
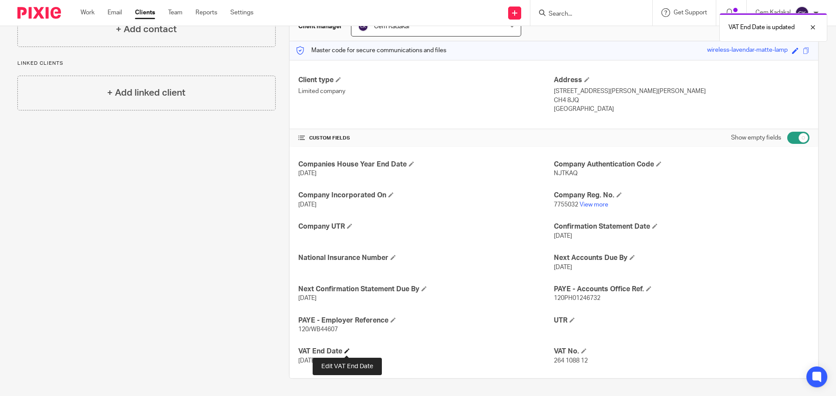
click at [345, 351] on span at bounding box center [346, 351] width 5 height 5
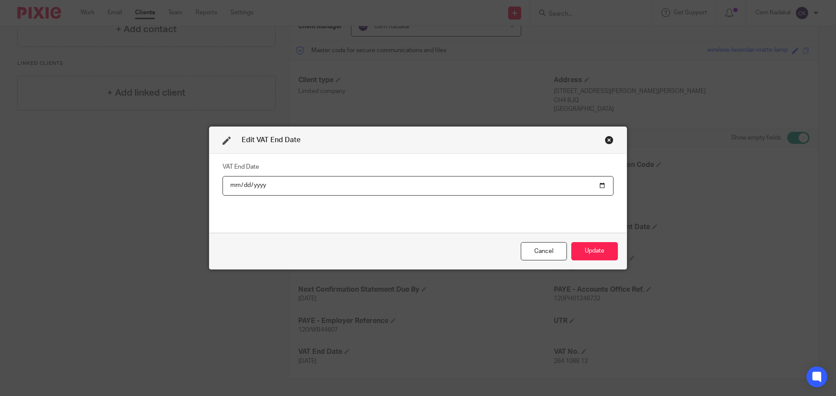
click at [606, 139] on div "Close this dialog window" at bounding box center [609, 140] width 9 height 9
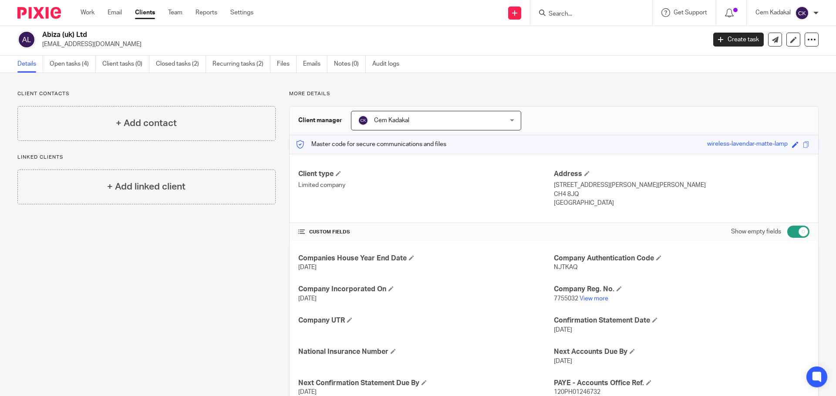
scroll to position [0, 0]
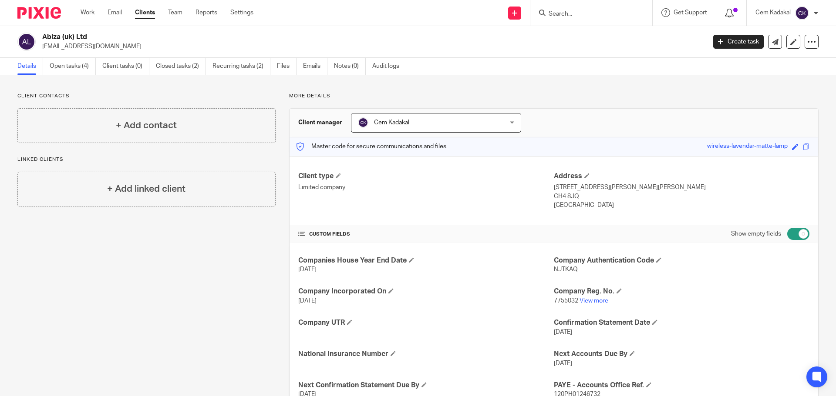
click at [728, 10] on icon at bounding box center [729, 13] width 9 height 9
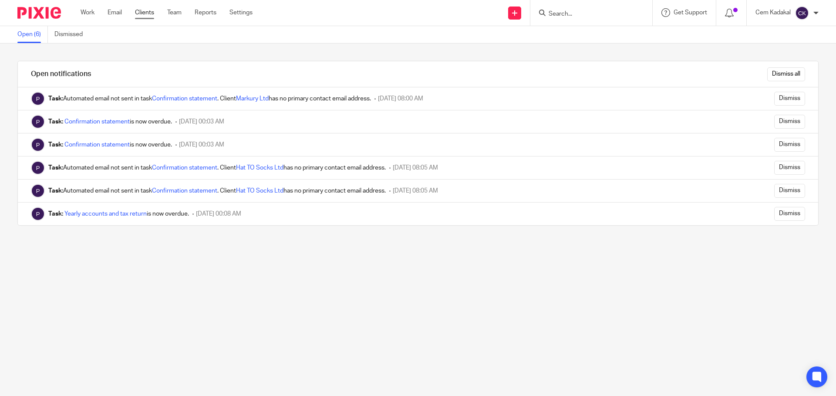
click at [141, 10] on link "Clients" at bounding box center [144, 12] width 19 height 9
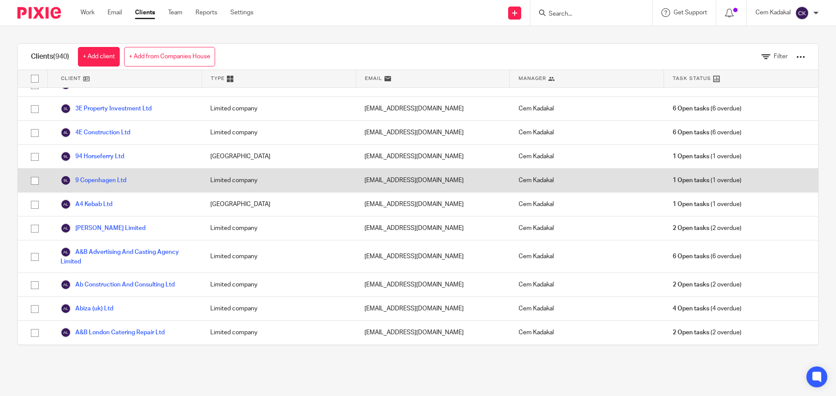
scroll to position [174, 0]
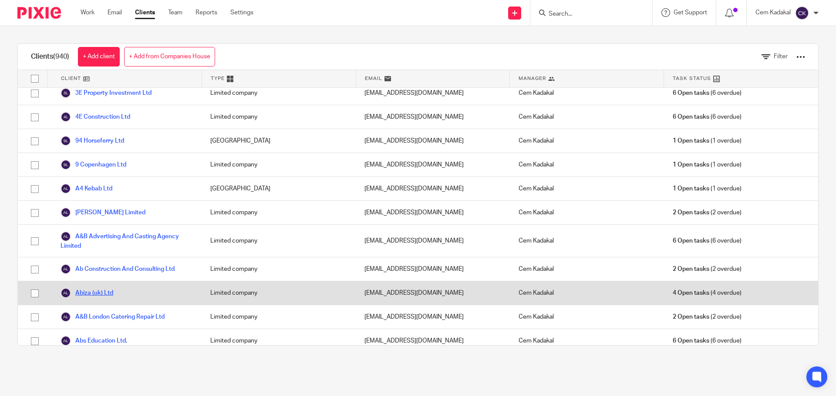
click at [100, 292] on link "Abiza (uk) Ltd" at bounding box center [86, 293] width 53 height 10
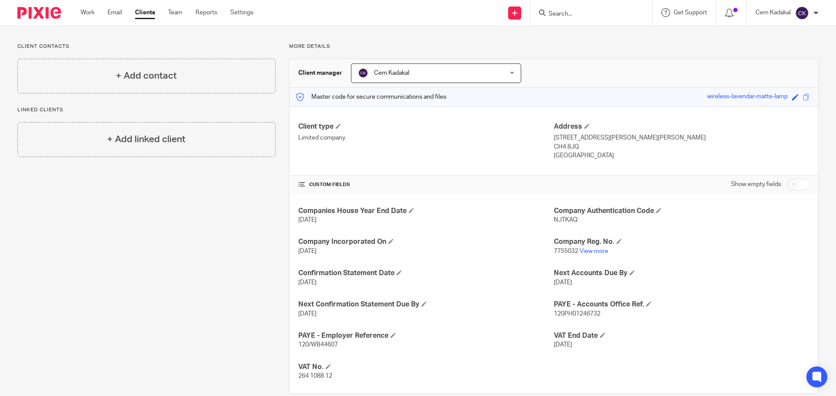
scroll to position [65, 0]
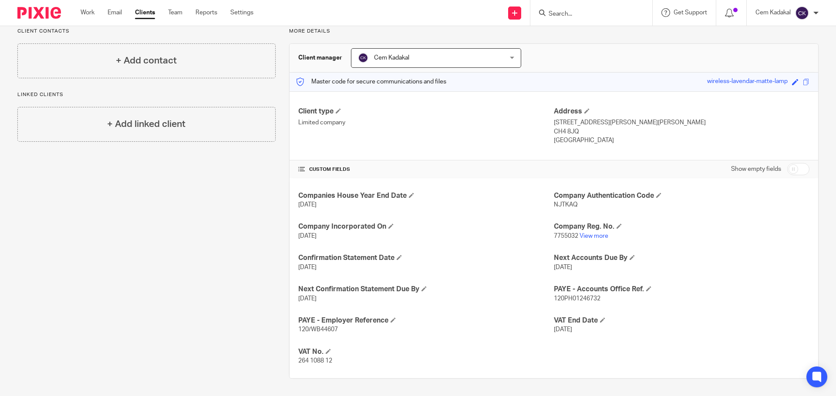
click at [793, 166] on input "checkbox" at bounding box center [798, 169] width 22 height 12
checkbox input "true"
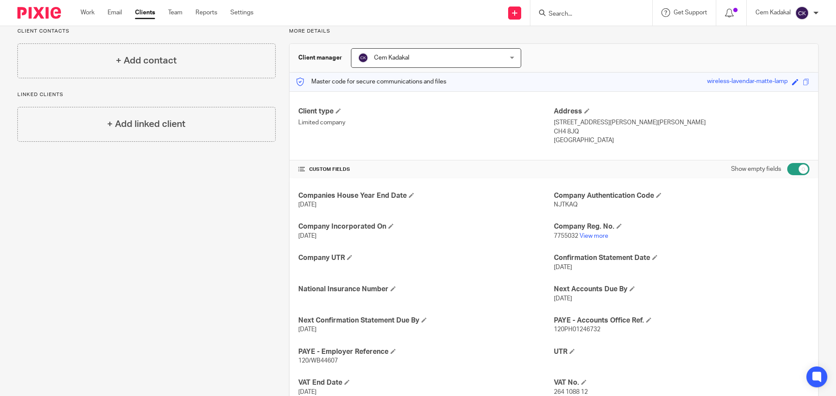
click at [299, 168] on span at bounding box center [301, 169] width 7 height 7
click at [328, 168] on h4 "CUSTOM FIELDS" at bounding box center [425, 169] width 255 height 7
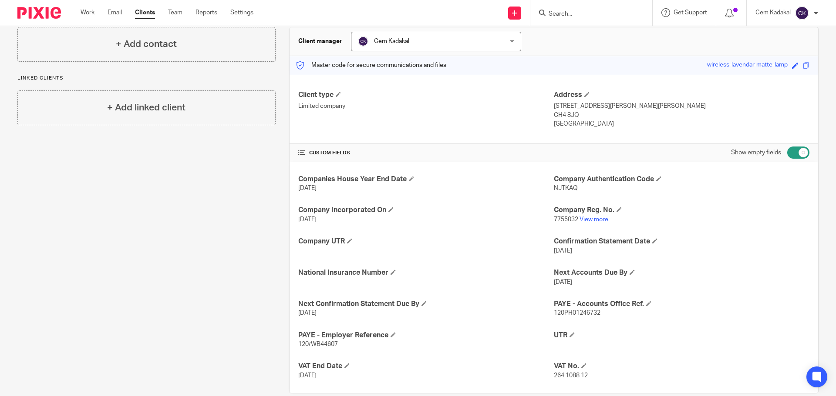
scroll to position [96, 0]
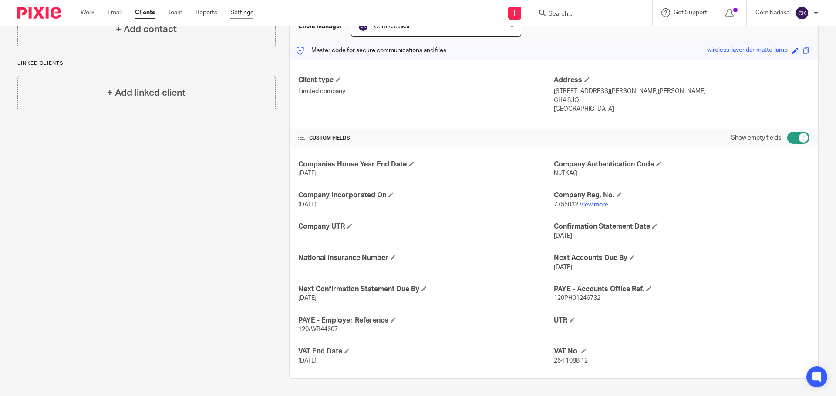
click at [248, 12] on link "Settings" at bounding box center [241, 12] width 23 height 9
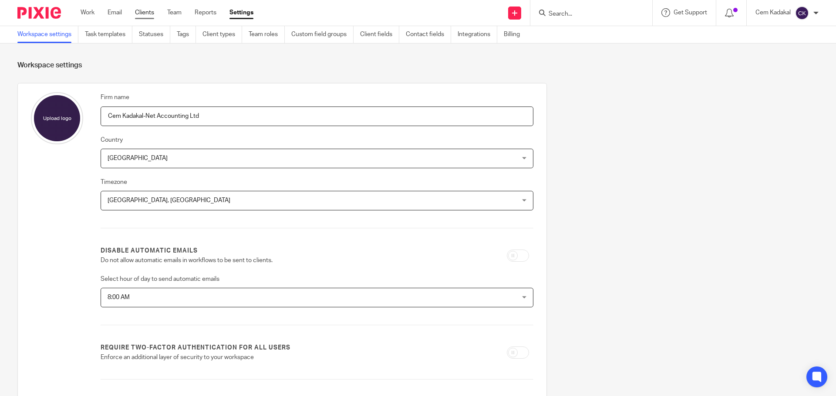
click at [151, 13] on link "Clients" at bounding box center [144, 12] width 19 height 9
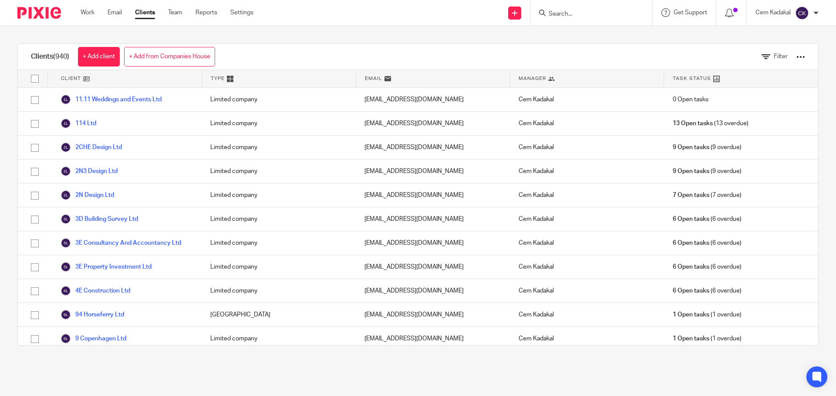
click at [234, 11] on link "Settings" at bounding box center [241, 12] width 23 height 9
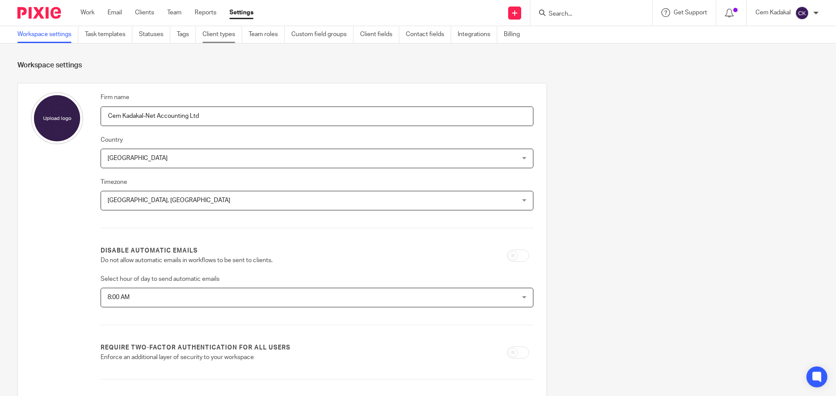
click at [219, 36] on link "Client types" at bounding box center [222, 34] width 40 height 17
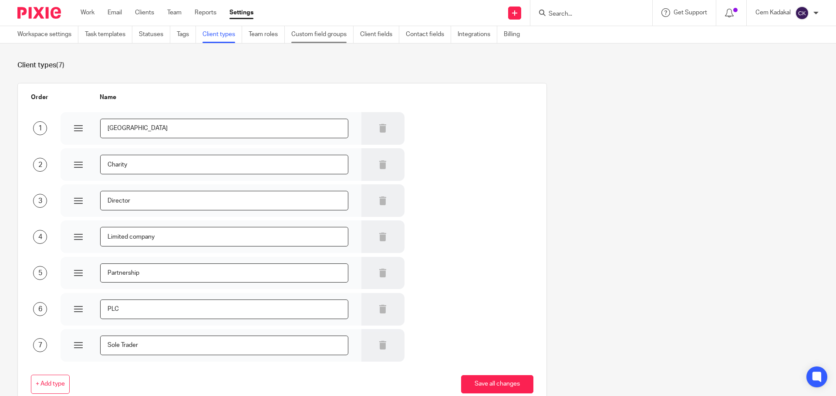
click at [317, 34] on link "Custom field groups" at bounding box center [322, 34] width 62 height 17
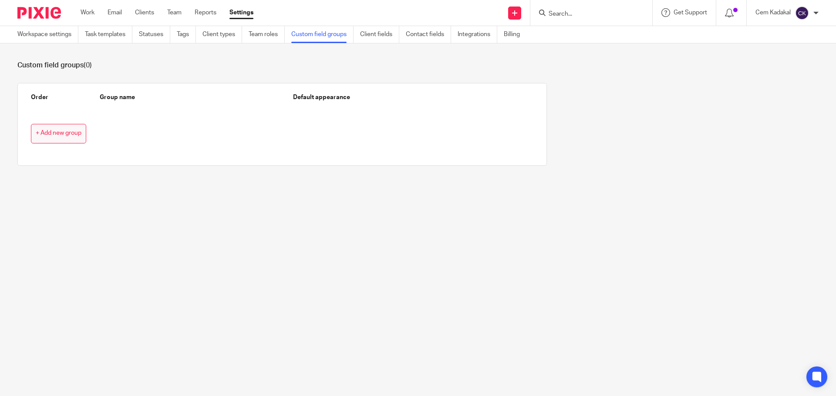
click at [61, 139] on button "+ Add new group" at bounding box center [58, 134] width 55 height 20
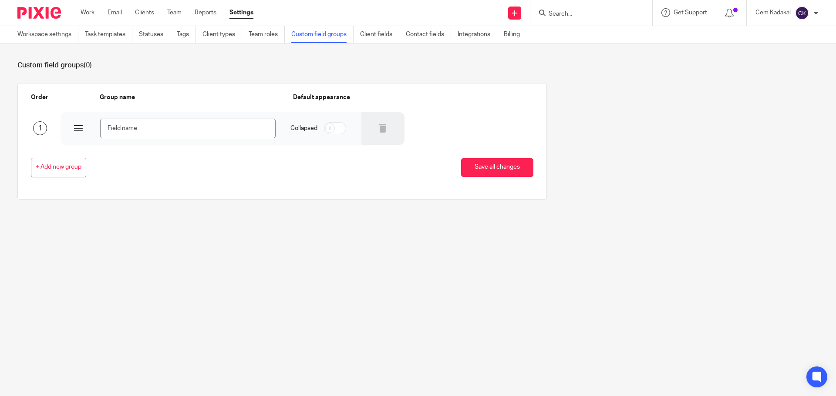
click at [128, 130] on input "text" at bounding box center [187, 129] width 175 height 20
click at [76, 128] on div at bounding box center [78, 128] width 9 height 9
click at [115, 127] on input "text" at bounding box center [187, 129] width 175 height 20
click at [378, 39] on link "Client fields" at bounding box center [379, 34] width 39 height 17
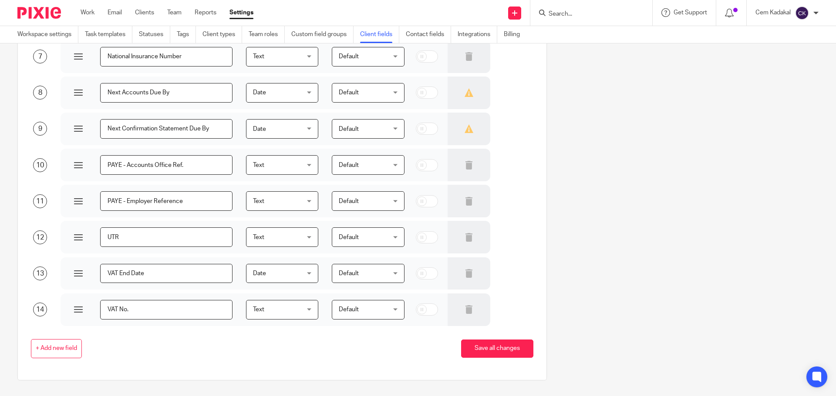
scroll to position [304, 0]
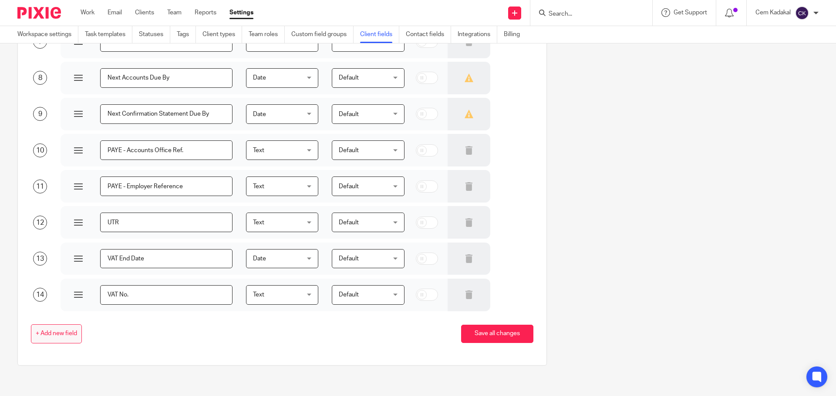
click at [58, 333] on span "+ Add new field" at bounding box center [56, 334] width 41 height 7
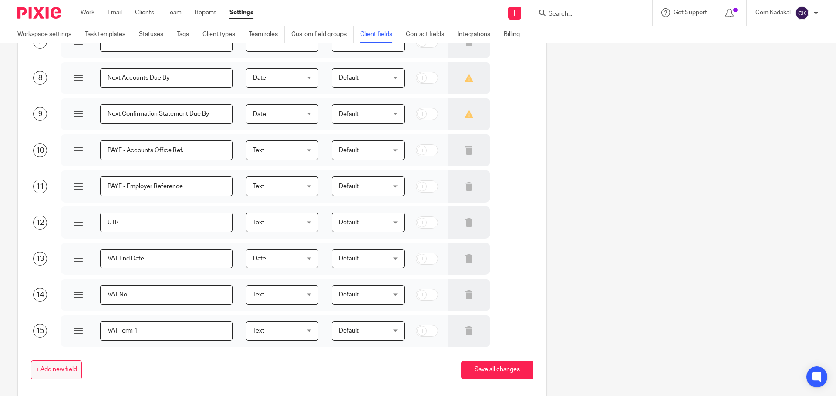
type input "VAT Term 1"
click at [64, 372] on span "+ Add new field" at bounding box center [56, 370] width 41 height 7
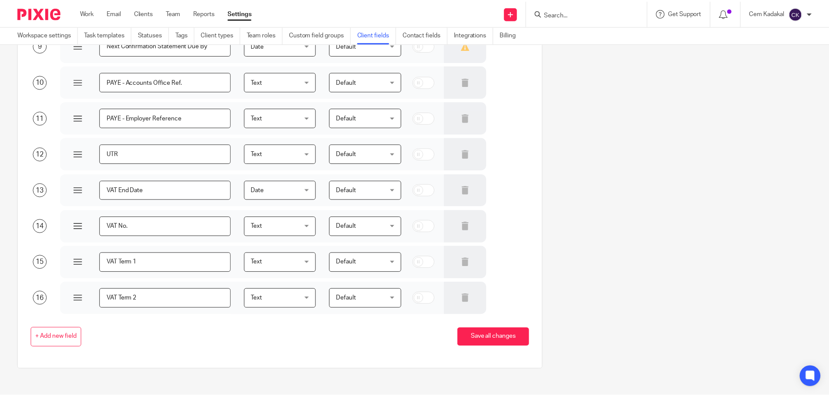
scroll to position [376, 0]
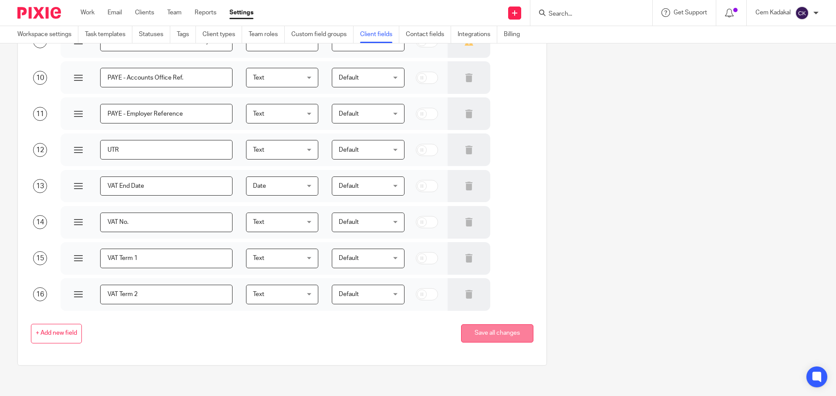
type input "VAT Term 2"
click at [489, 335] on button "Save all changes" at bounding box center [497, 334] width 72 height 19
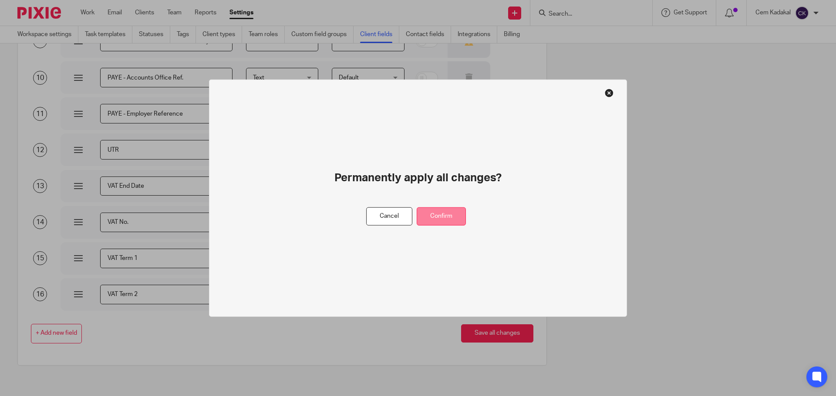
click at [439, 218] on button "Confirm" at bounding box center [441, 216] width 49 height 19
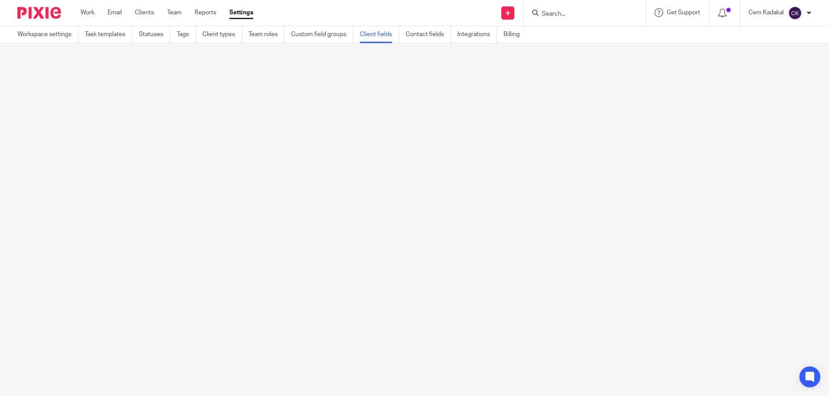
scroll to position [0, 0]
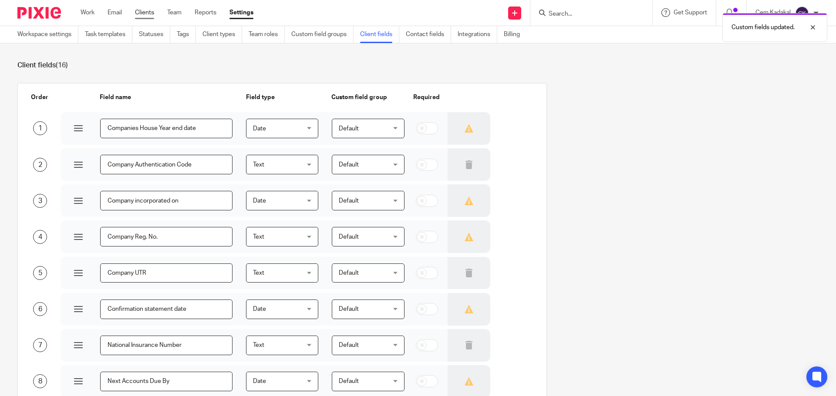
click at [145, 13] on link "Clients" at bounding box center [144, 12] width 19 height 9
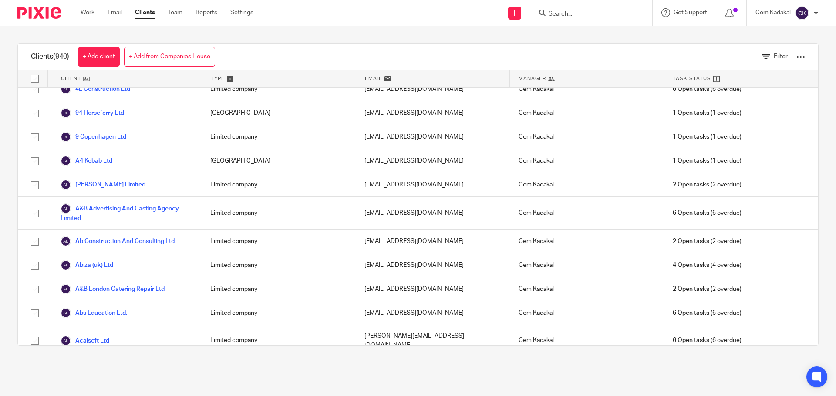
scroll to position [218, 0]
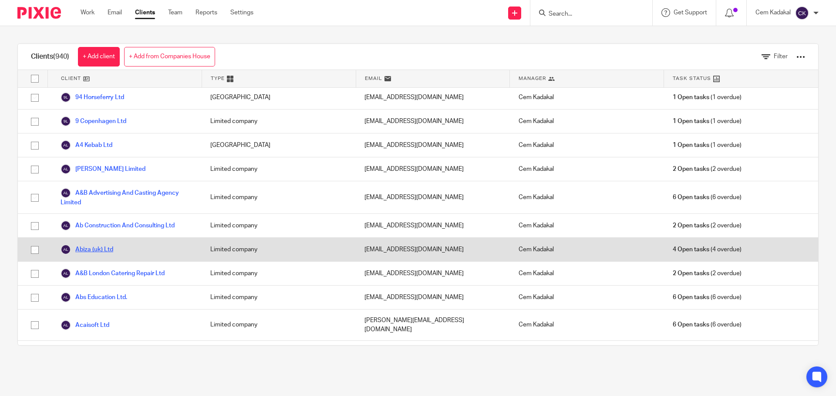
click at [98, 247] on link "Abiza (uk) Ltd" at bounding box center [86, 250] width 53 height 10
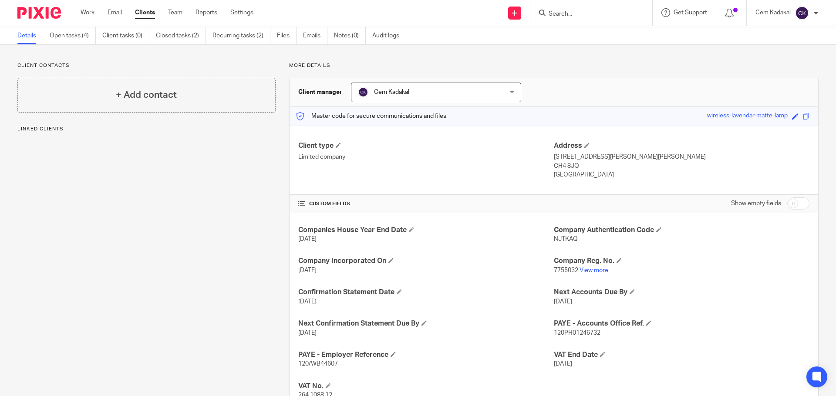
scroll to position [65, 0]
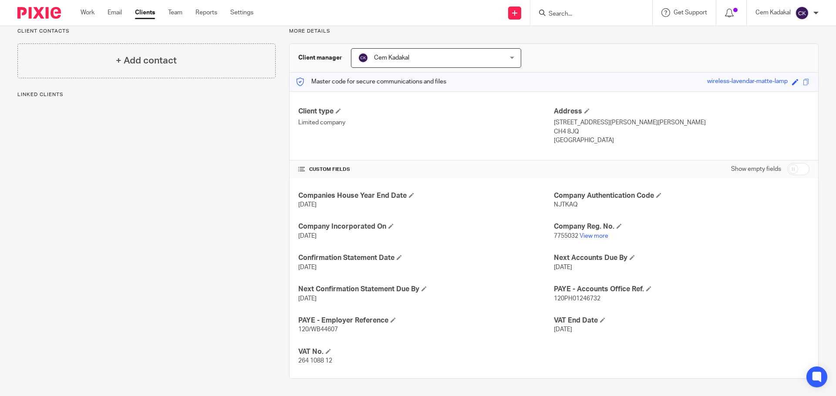
click at [792, 169] on input "checkbox" at bounding box center [798, 169] width 22 height 12
checkbox input "true"
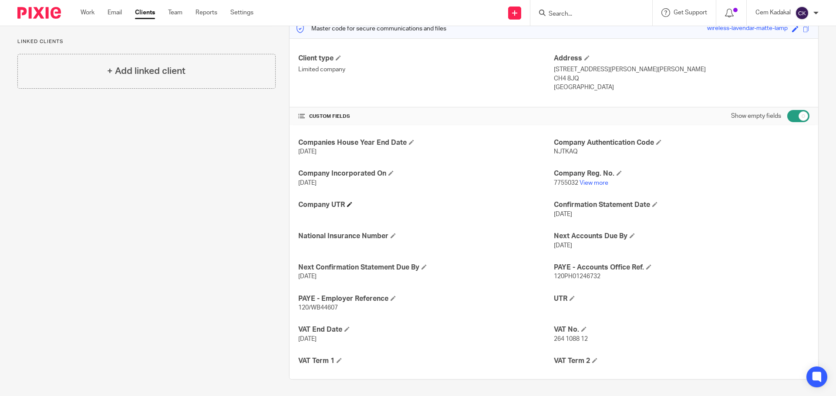
scroll to position [119, 0]
click at [338, 361] on span at bounding box center [338, 359] width 5 height 5
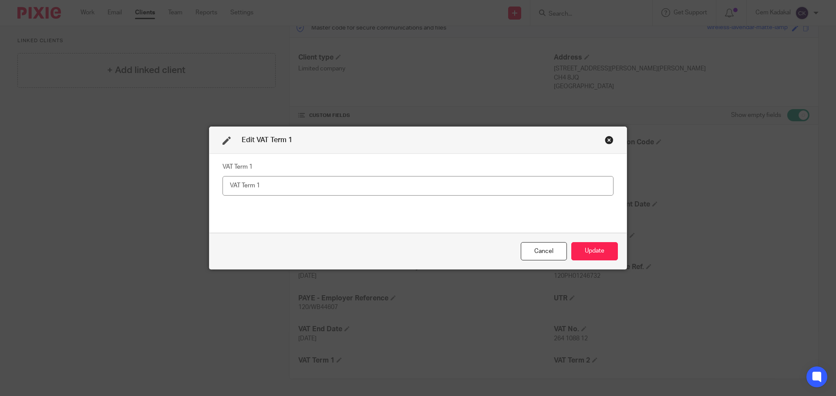
click at [608, 139] on div "Close this dialog window" at bounding box center [609, 140] width 9 height 9
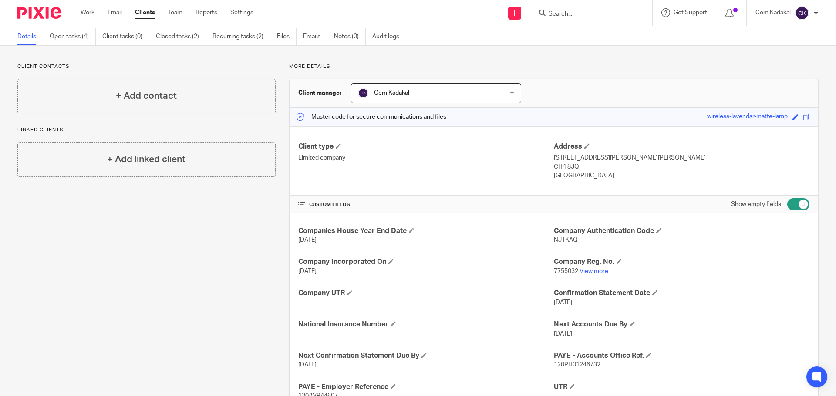
scroll to position [0, 0]
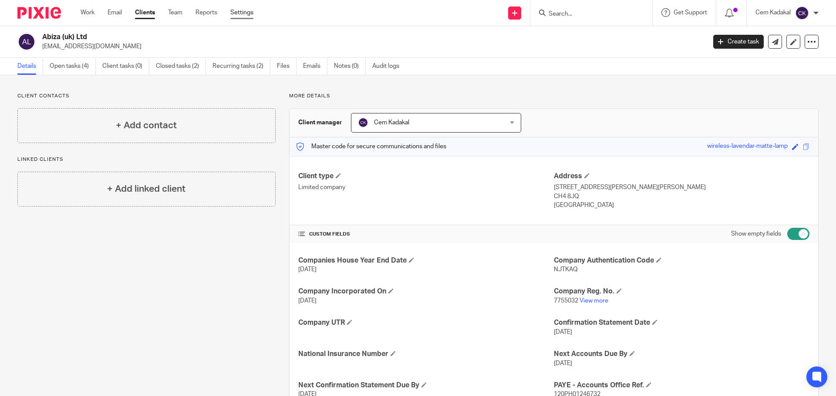
click at [238, 8] on link "Settings" at bounding box center [241, 12] width 23 height 9
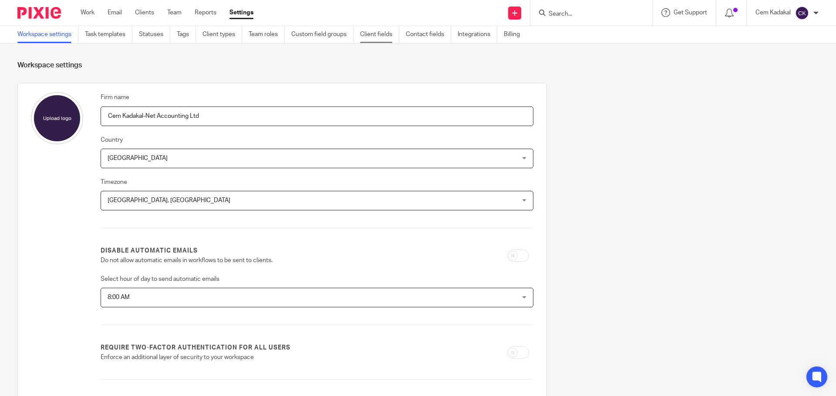
click at [376, 34] on link "Client fields" at bounding box center [379, 34] width 39 height 17
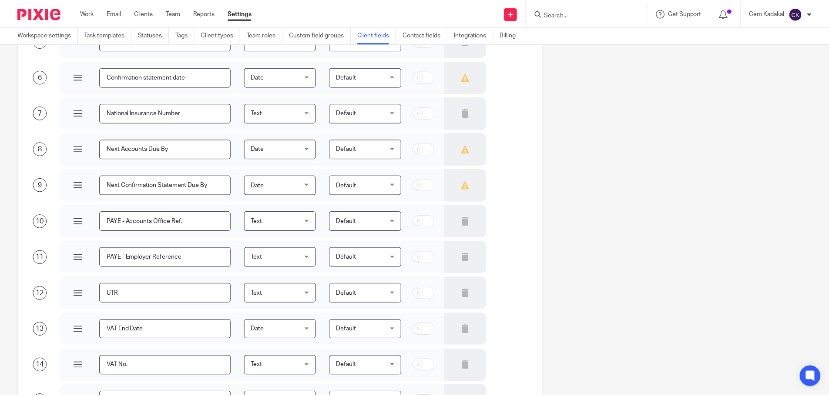
scroll to position [348, 0]
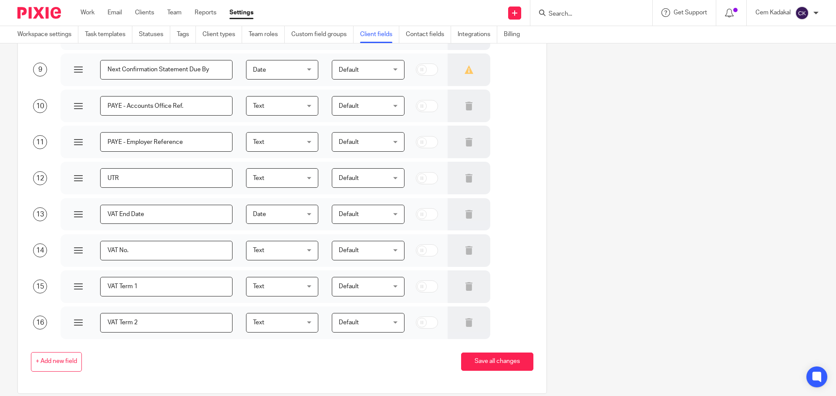
click at [385, 283] on div "Default Default" at bounding box center [368, 287] width 72 height 20
click at [301, 286] on div "Text Text" at bounding box center [282, 287] width 72 height 20
click at [282, 356] on li "Date" at bounding box center [278, 358] width 70 height 18
click at [300, 321] on div "Text Text" at bounding box center [282, 323] width 72 height 20
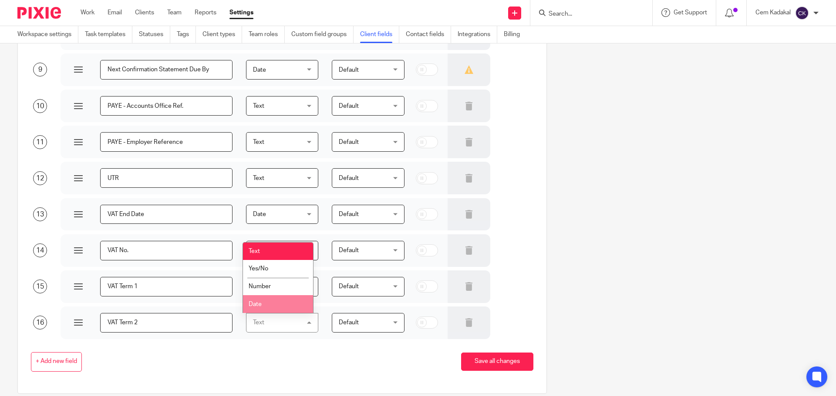
click at [289, 306] on li "Date" at bounding box center [278, 305] width 70 height 18
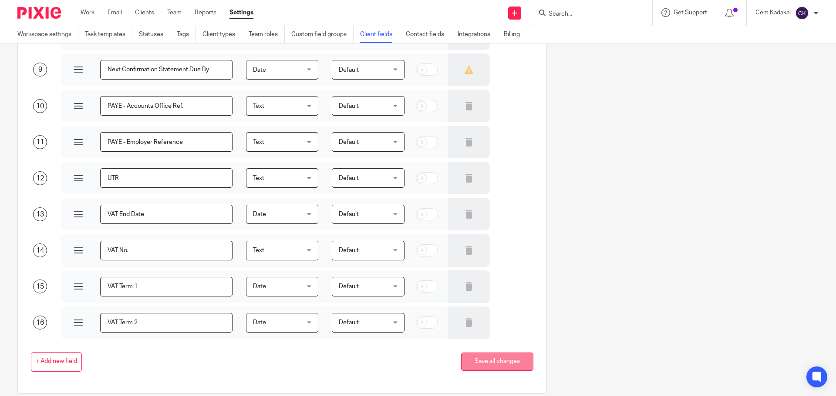
click at [485, 361] on button "Save all changes" at bounding box center [497, 362] width 72 height 19
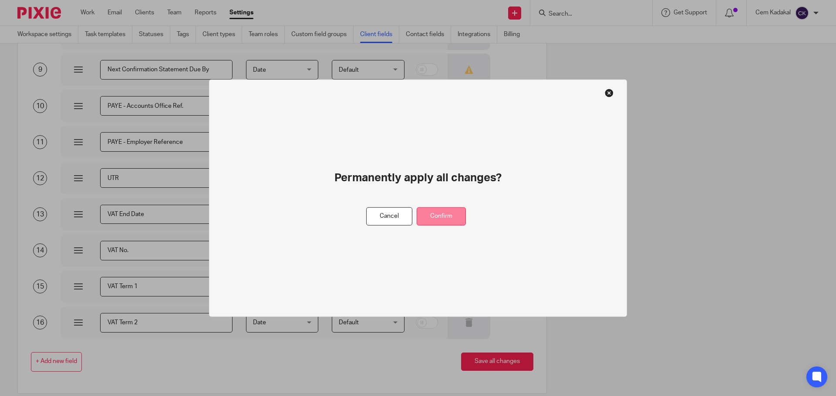
click at [443, 215] on button "Confirm" at bounding box center [441, 216] width 49 height 19
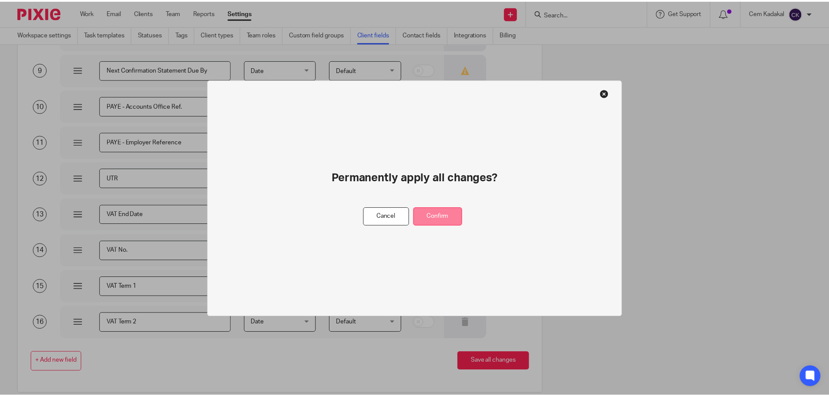
scroll to position [0, 0]
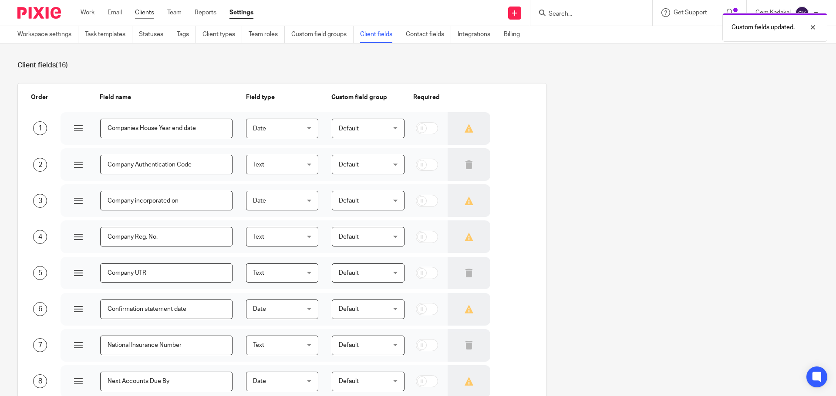
click at [141, 11] on link "Clients" at bounding box center [144, 12] width 19 height 9
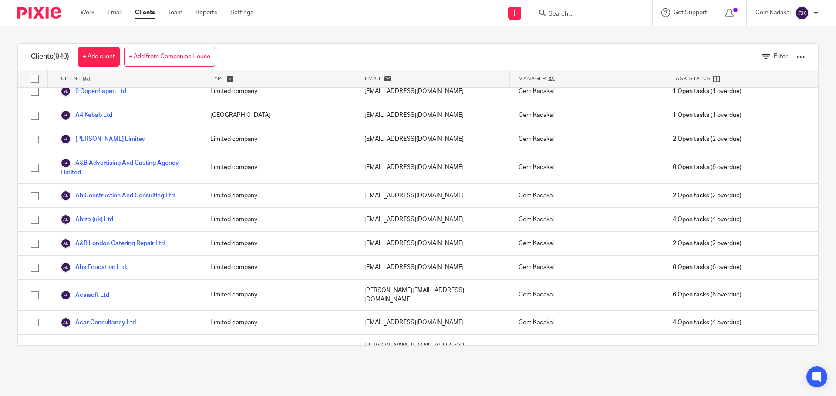
scroll to position [261, 0]
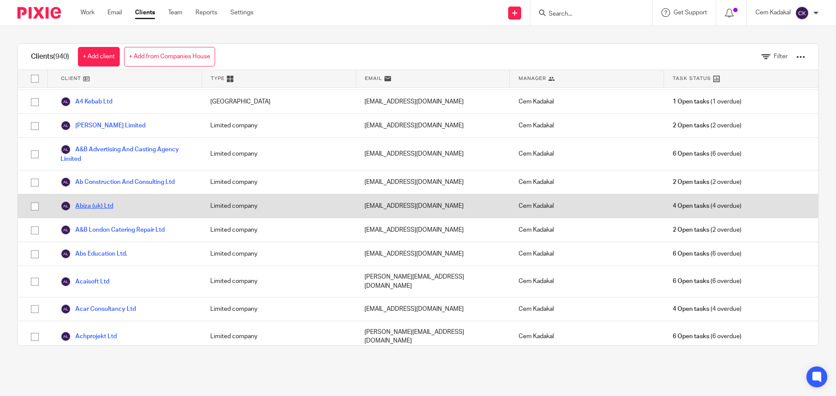
click at [104, 205] on link "Abiza (uk) Ltd" at bounding box center [86, 206] width 53 height 10
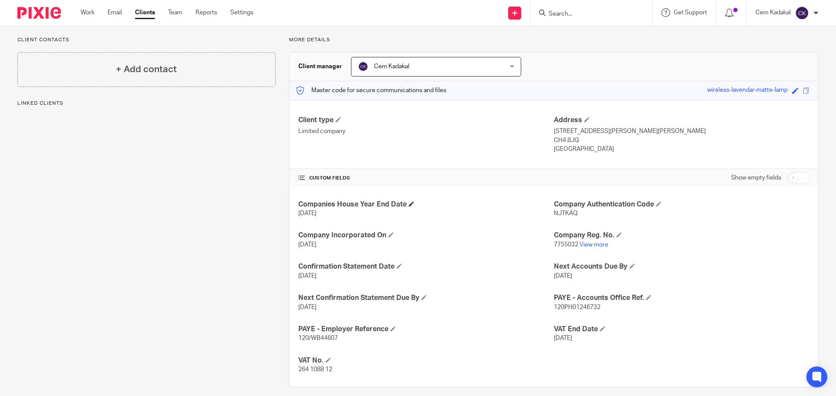
scroll to position [65, 0]
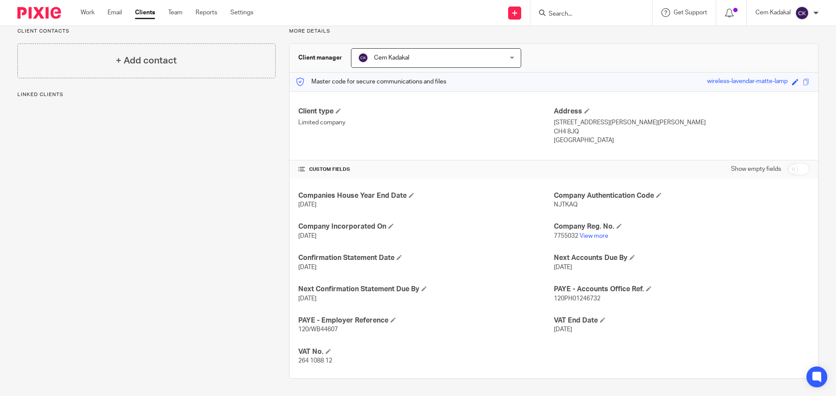
click at [789, 172] on input "checkbox" at bounding box center [798, 169] width 22 height 12
checkbox input "true"
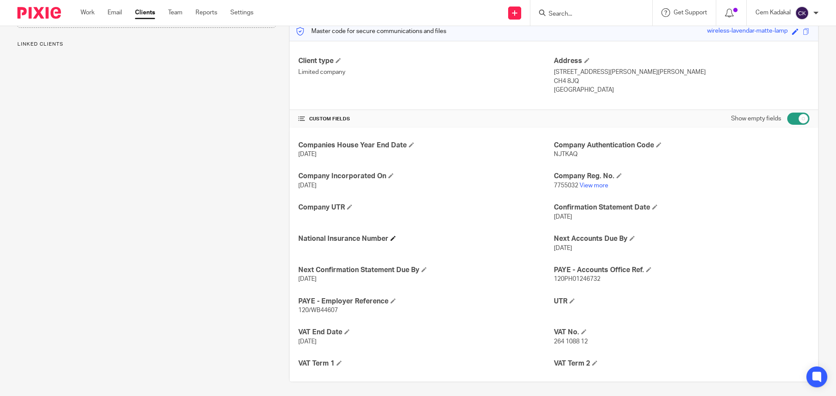
scroll to position [119, 0]
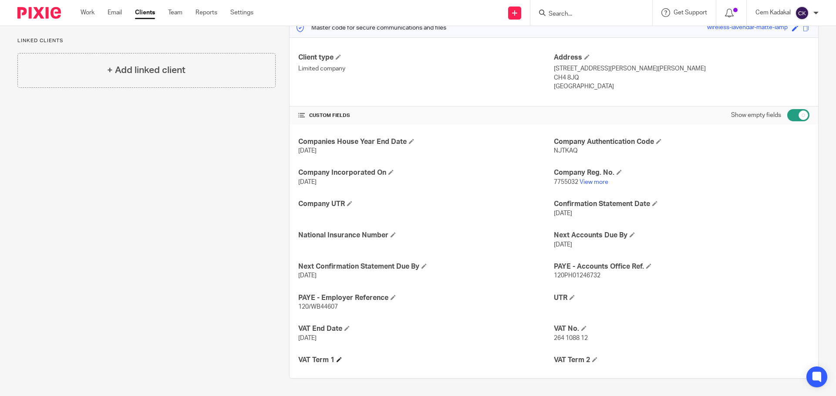
click at [336, 361] on h4 "VAT Term 1" at bounding box center [425, 360] width 255 height 9
click at [339, 359] on span at bounding box center [338, 359] width 5 height 5
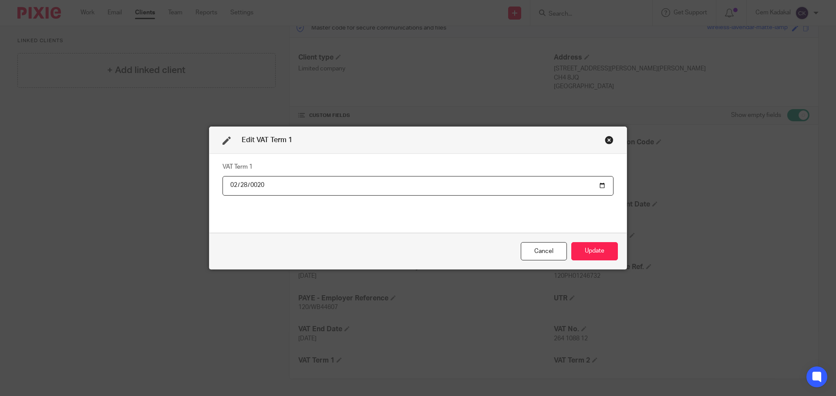
type input "0200-02-28"
type input "[DATE]"
click at [601, 253] on button "Update" at bounding box center [594, 251] width 47 height 19
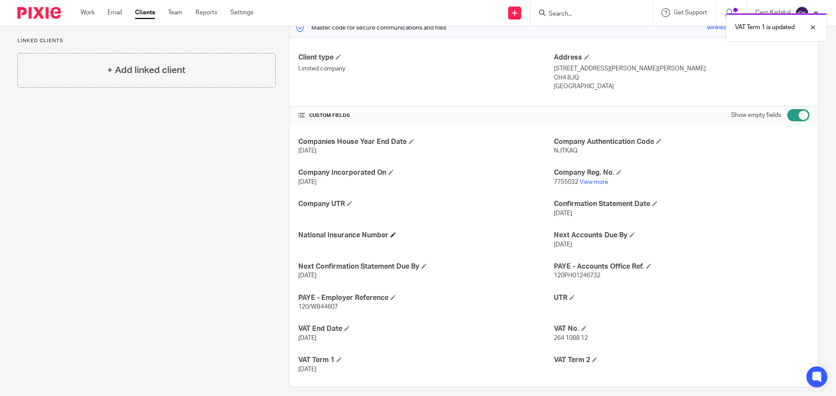
scroll to position [128, 0]
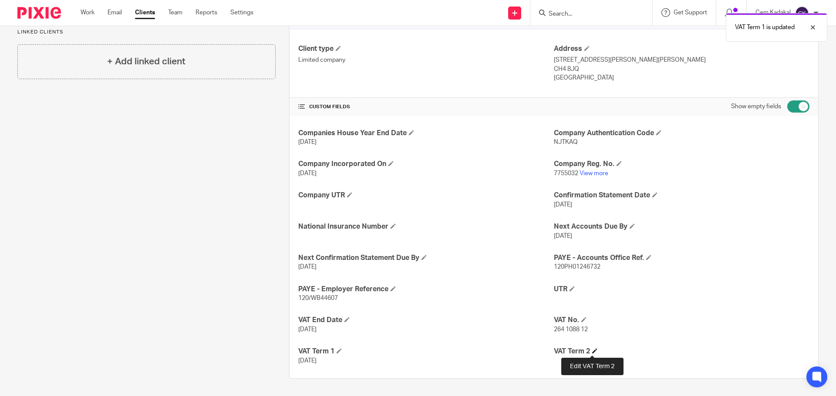
click at [592, 351] on span at bounding box center [594, 351] width 5 height 5
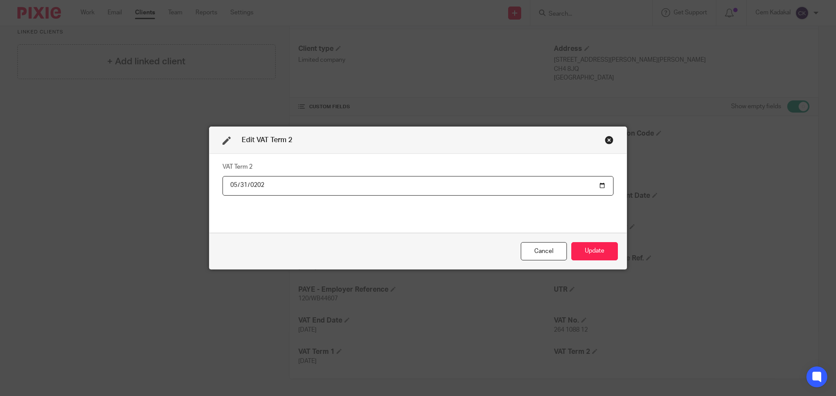
type input "[DATE]"
click at [601, 254] on button "Update" at bounding box center [594, 251] width 47 height 19
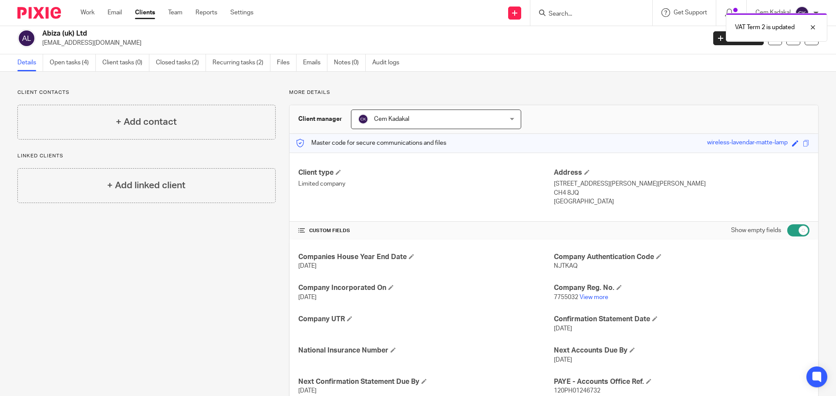
scroll to position [0, 0]
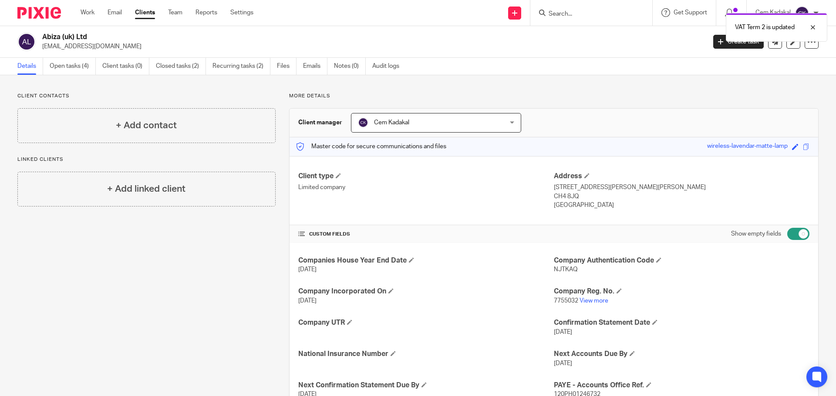
click at [149, 9] on link "Clients" at bounding box center [145, 12] width 20 height 9
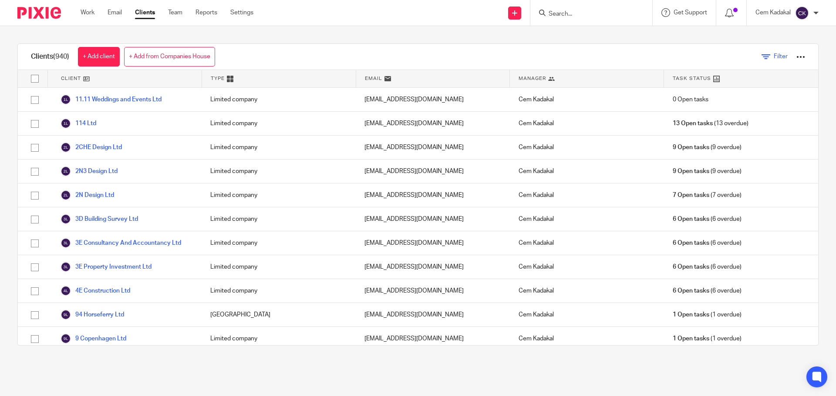
click at [761, 57] on link "Filter" at bounding box center [774, 56] width 26 height 9
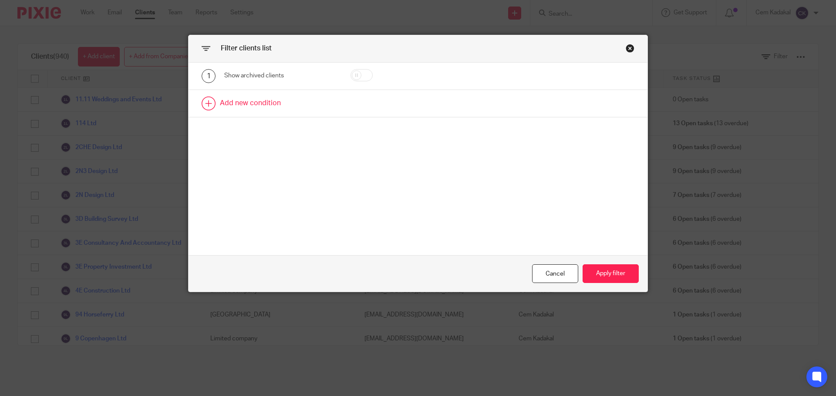
click at [234, 99] on link at bounding box center [417, 103] width 459 height 27
click at [269, 104] on div "Field" at bounding box center [273, 106] width 84 height 18
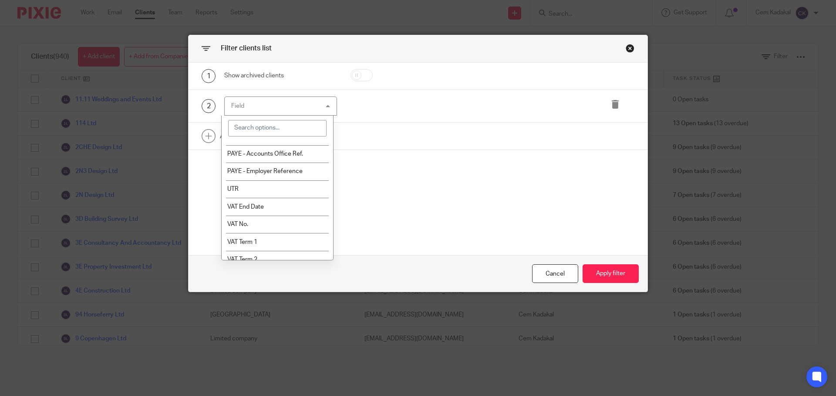
scroll to position [279, 0]
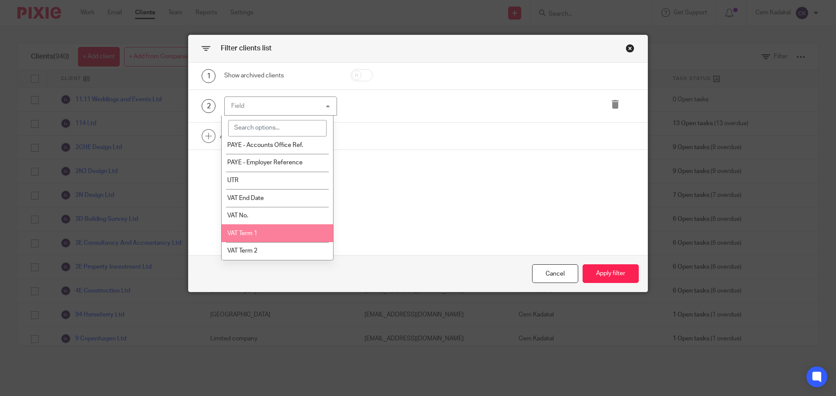
click at [269, 234] on li "VAT Term 1" at bounding box center [278, 234] width 112 height 18
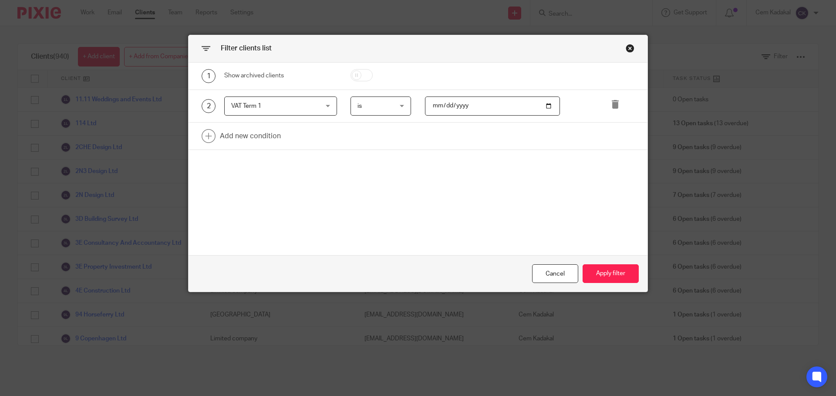
click at [544, 107] on input "date" at bounding box center [492, 107] width 135 height 20
type input "[DATE]"
click at [611, 277] on button "Apply filter" at bounding box center [610, 274] width 56 height 19
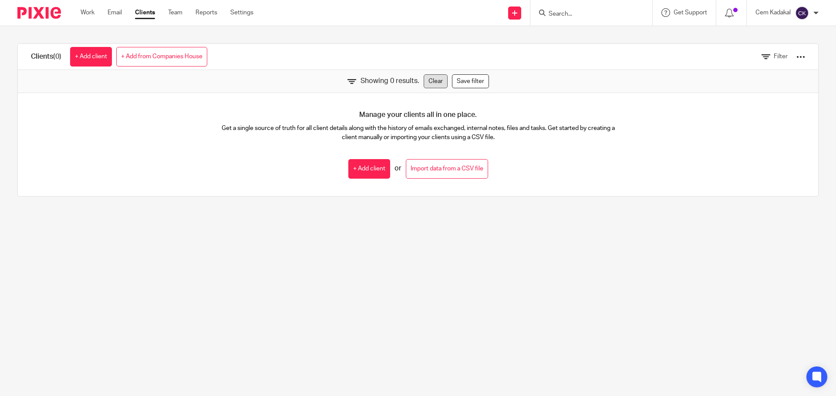
click at [433, 83] on link "Clear" at bounding box center [435, 81] width 24 height 14
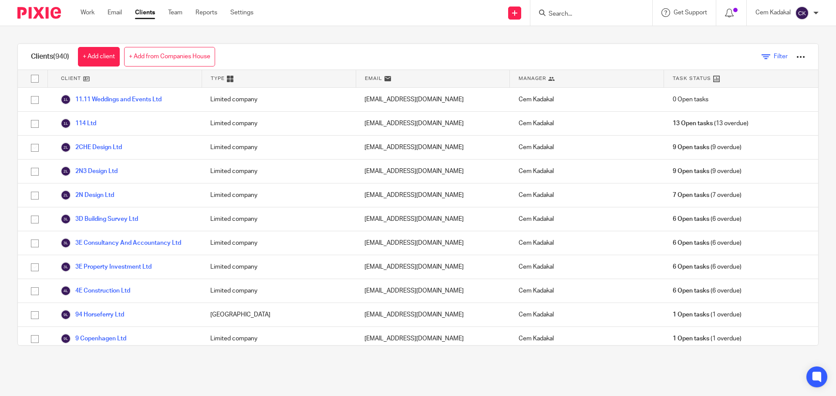
click at [773, 57] on span "Filter" at bounding box center [780, 57] width 14 height 6
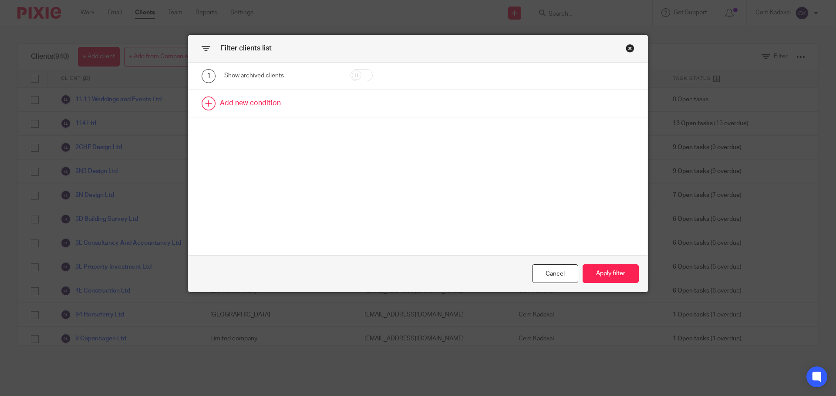
click at [257, 106] on link at bounding box center [417, 103] width 459 height 27
click at [269, 109] on div "Field" at bounding box center [273, 106] width 84 height 18
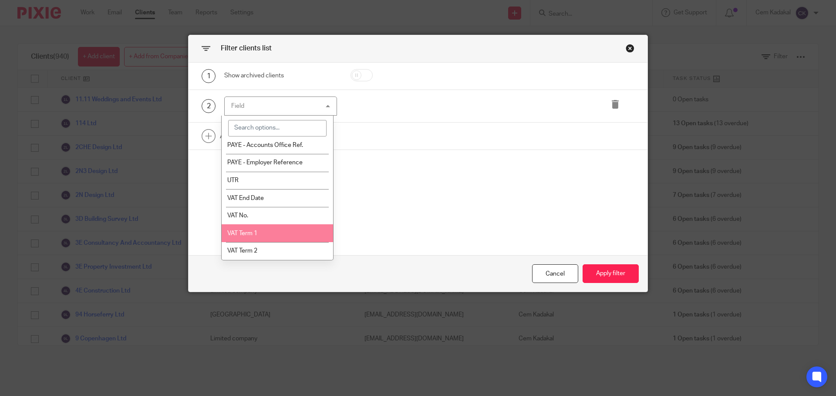
click at [263, 232] on li "VAT Term 1" at bounding box center [278, 234] width 112 height 18
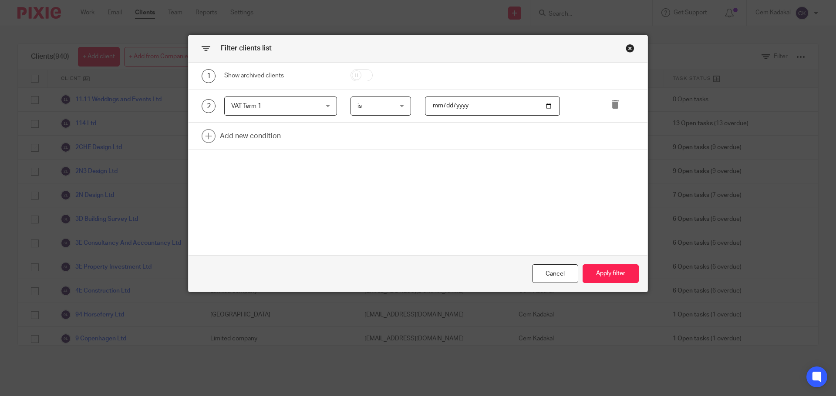
click at [545, 105] on input "date" at bounding box center [492, 107] width 135 height 20
type input "[DATE]"
click at [606, 279] on button "Apply filter" at bounding box center [610, 274] width 56 height 19
